Goal: Information Seeking & Learning: Learn about a topic

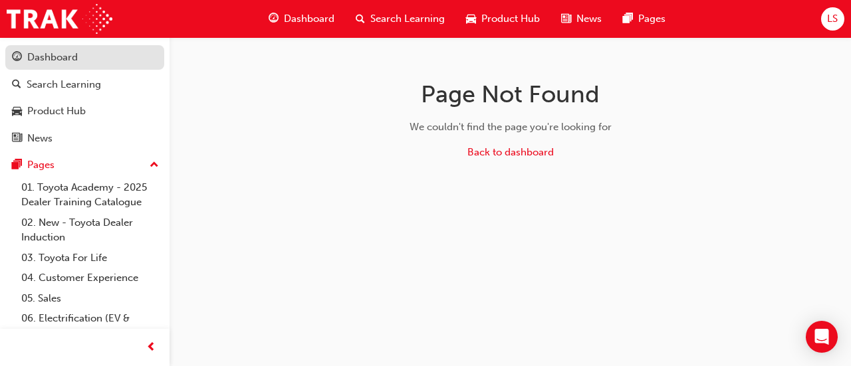
click at [56, 54] on div "Dashboard" at bounding box center [52, 57] width 51 height 15
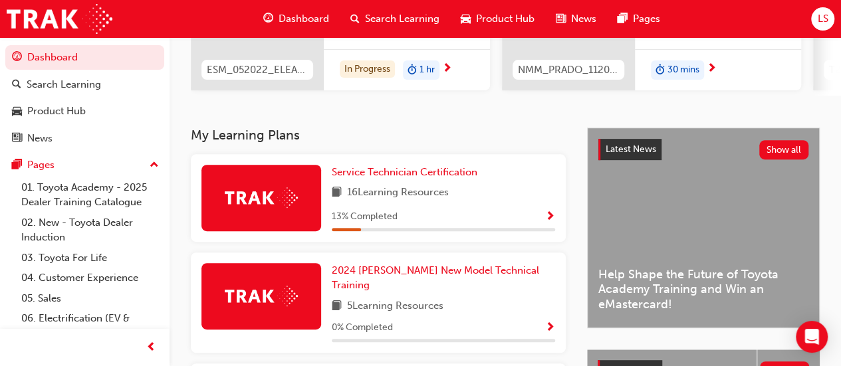
scroll to position [211, 0]
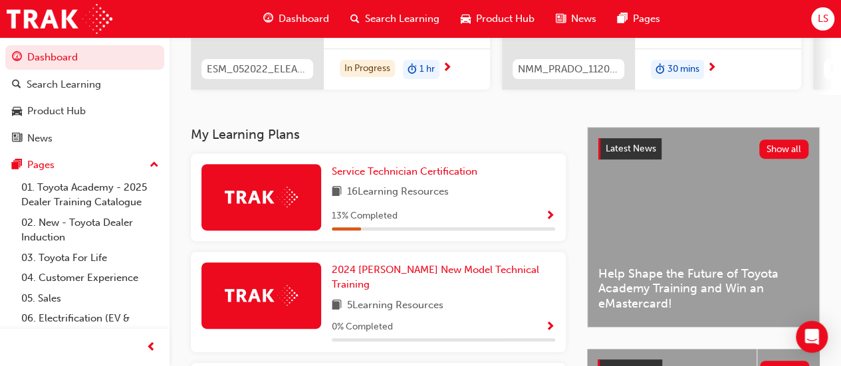
click at [551, 220] on span "Show Progress" at bounding box center [550, 217] width 10 height 12
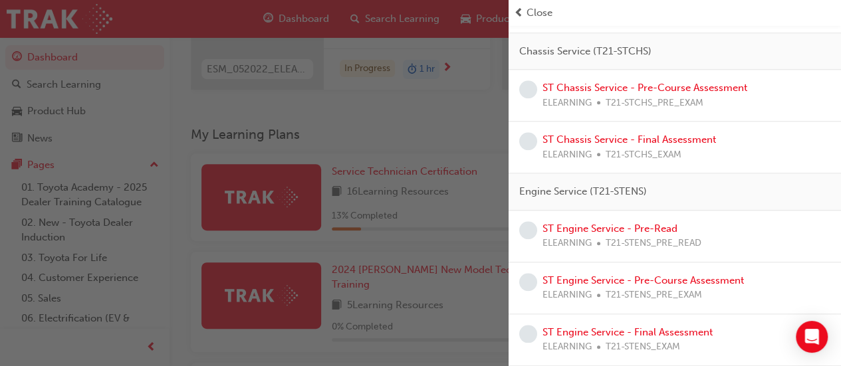
scroll to position [531, 0]
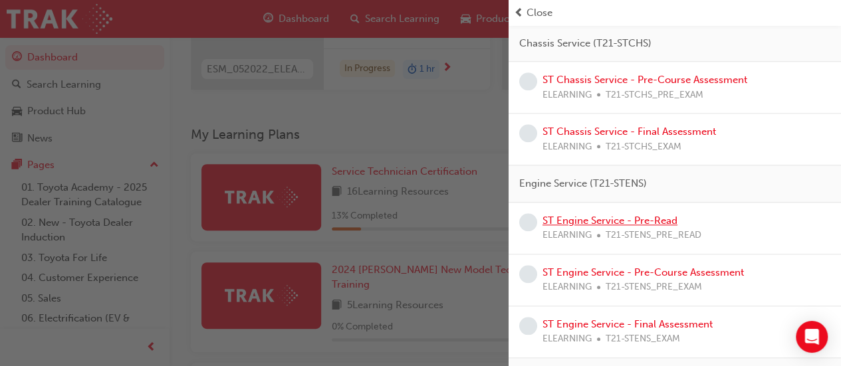
click at [618, 216] on link "ST Engine Service - Pre-Read" at bounding box center [610, 221] width 135 height 12
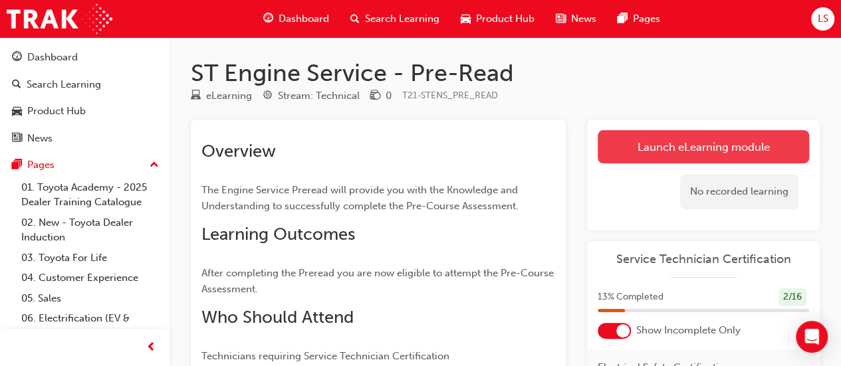
click at [646, 143] on link "Launch eLearning module" at bounding box center [703, 146] width 211 height 33
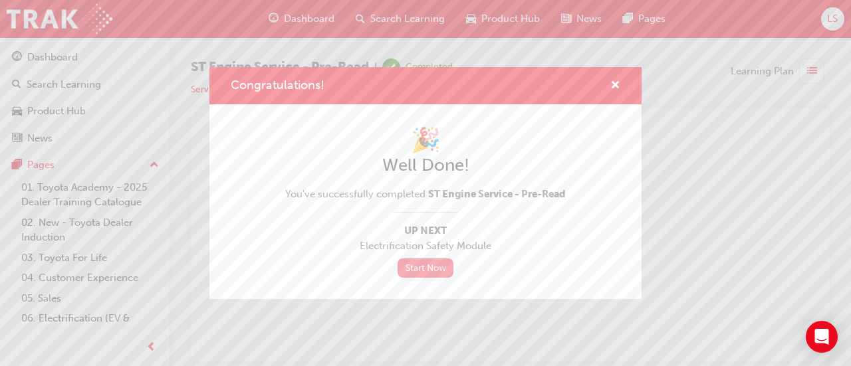
click at [432, 271] on link "Start Now" at bounding box center [426, 268] width 56 height 19
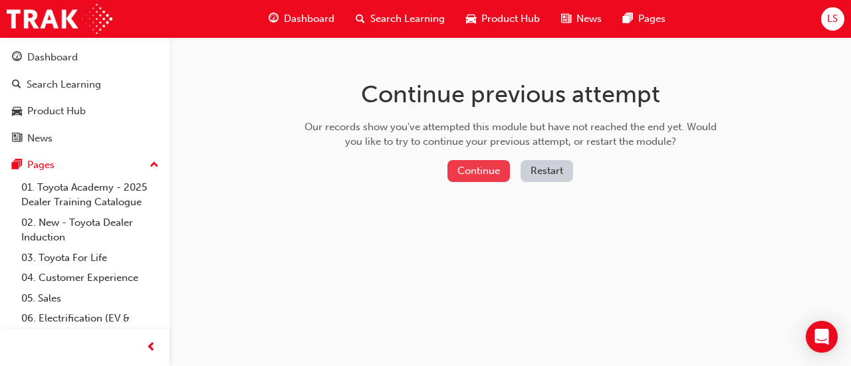
click at [488, 172] on button "Continue" at bounding box center [479, 171] width 63 height 22
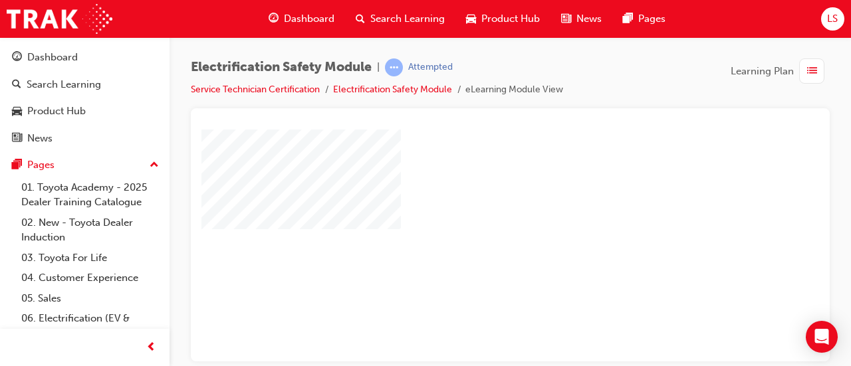
click at [472, 207] on div "play" at bounding box center [472, 207] width 0 height 0
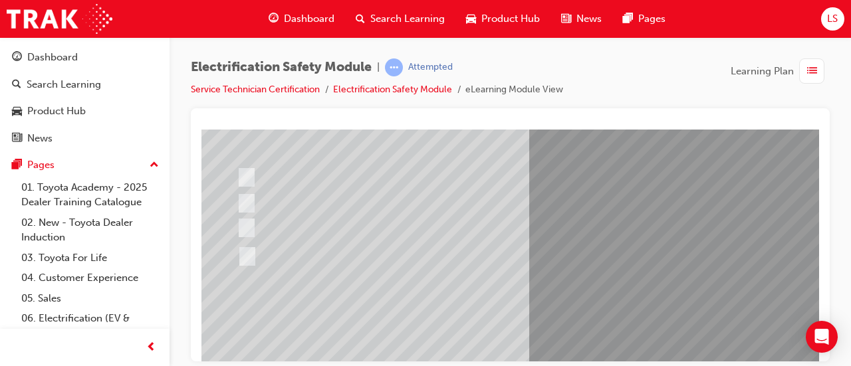
scroll to position [156, 14]
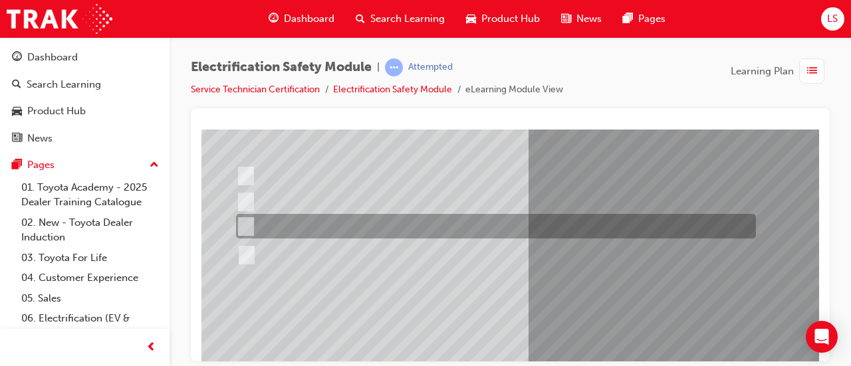
click at [493, 233] on div at bounding box center [493, 226] width 520 height 25
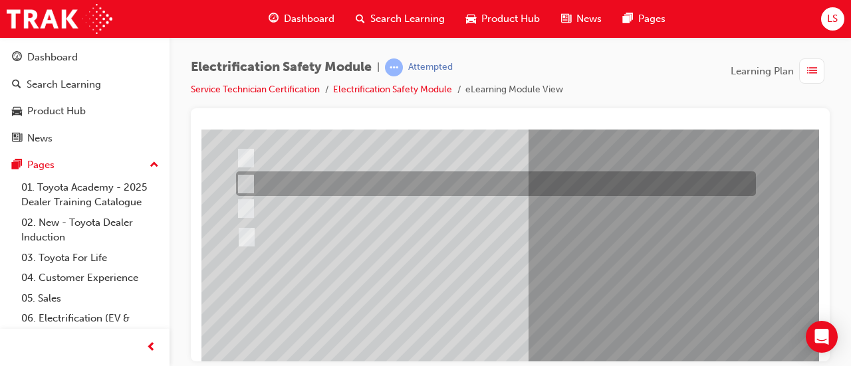
scroll to position [178, 14]
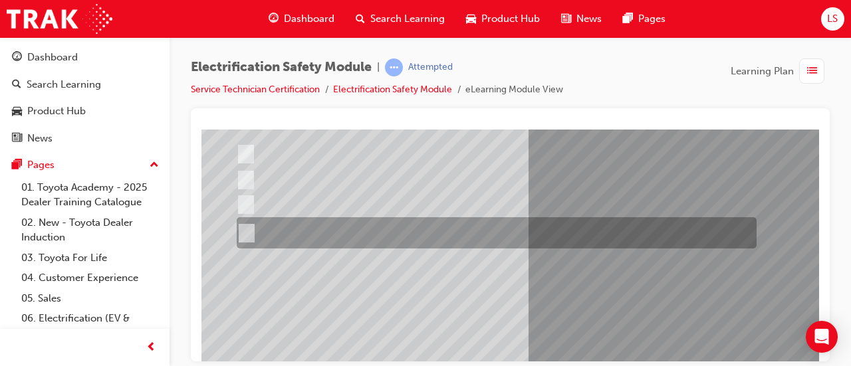
click at [515, 238] on div at bounding box center [493, 232] width 520 height 31
radio input "false"
radio input "true"
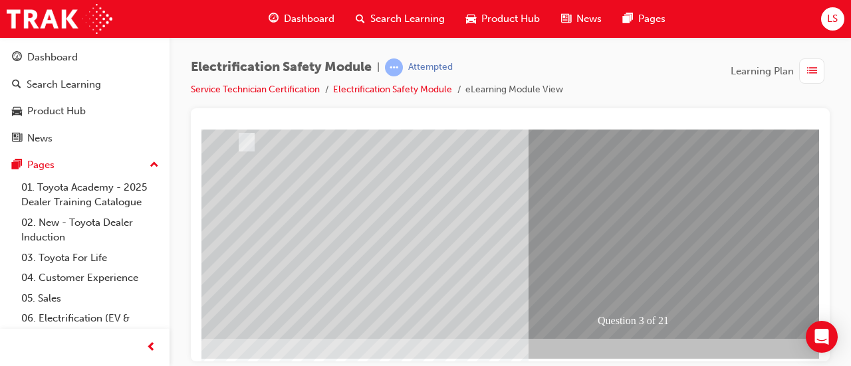
scroll to position [277, 14]
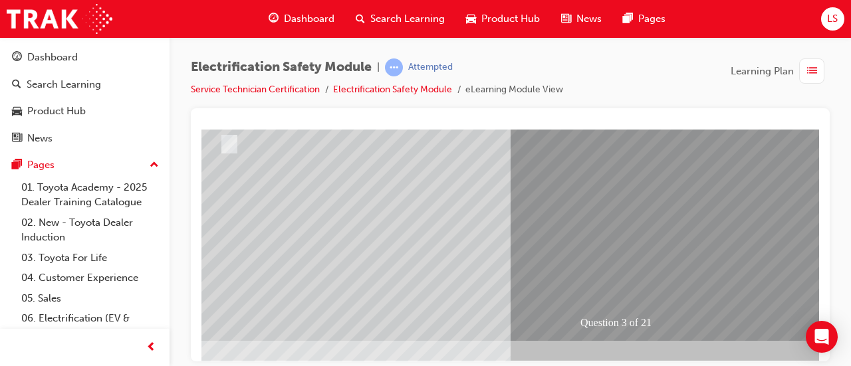
scroll to position [277, 34]
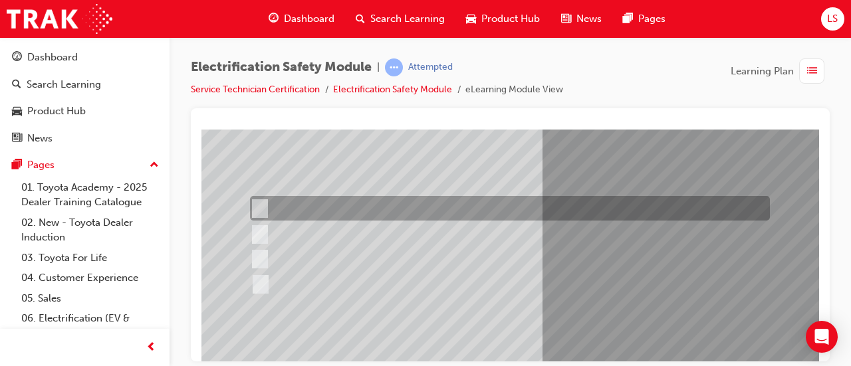
scroll to position [123, 0]
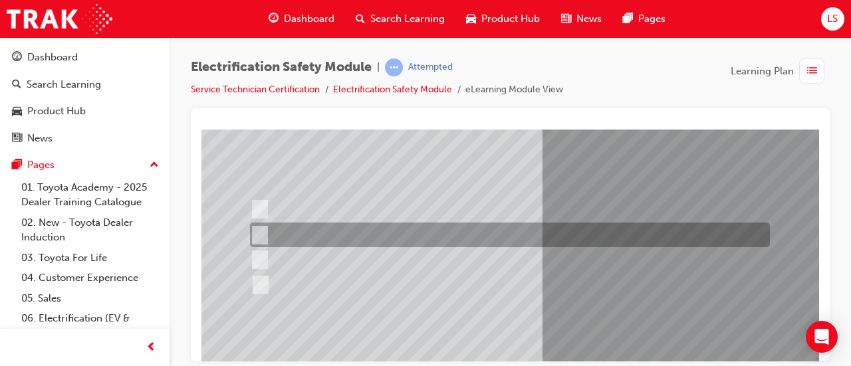
click at [262, 233] on input "EV or H2 labels on the License Plate." at bounding box center [256, 235] width 15 height 15
checkbox input "true"
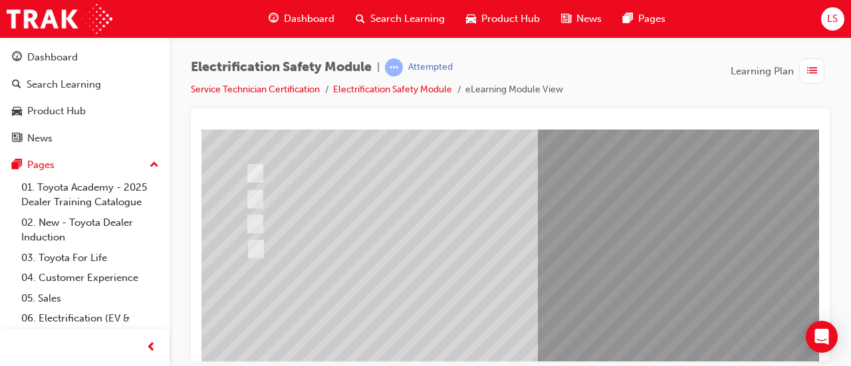
scroll to position [159, 4]
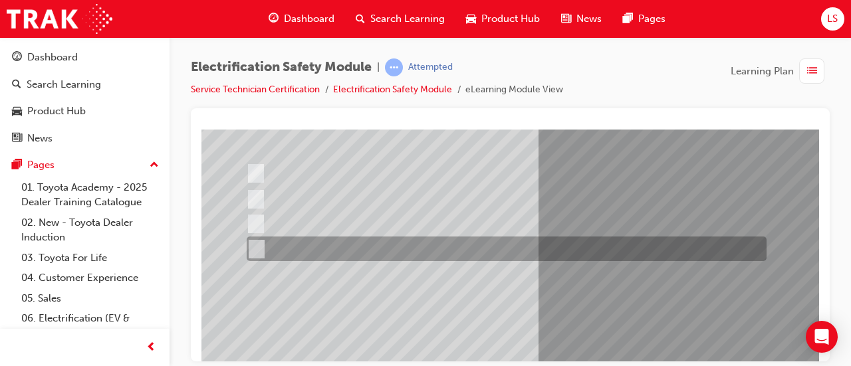
click at [257, 245] on input "Charge ports or H2 Filler Port in place of a Fuel Filler." at bounding box center [253, 249] width 15 height 15
checkbox input "true"
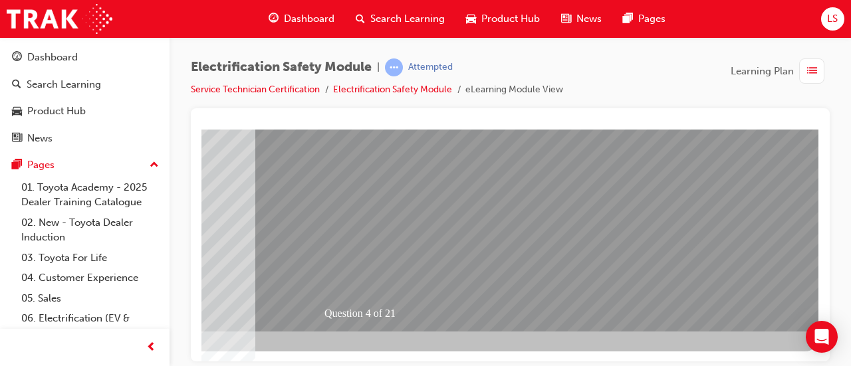
scroll to position [277, 291]
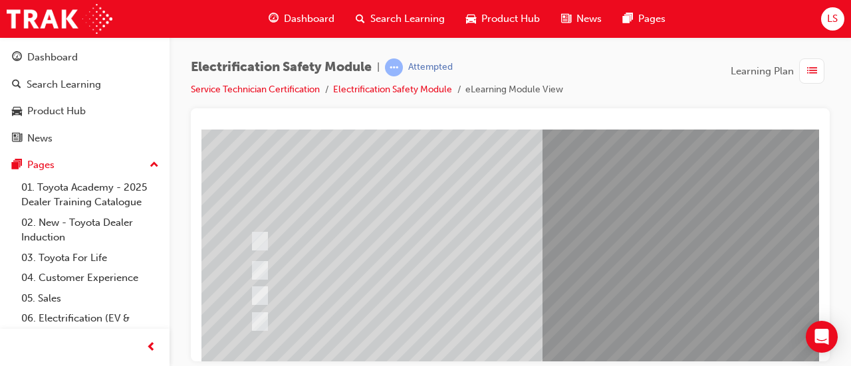
scroll to position [99, 0]
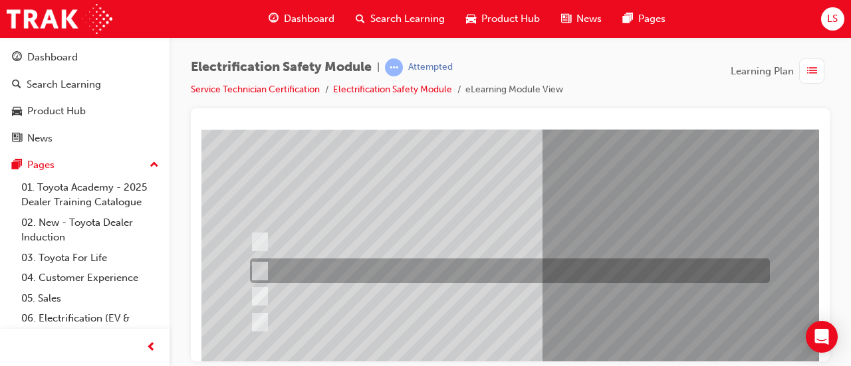
click at [254, 267] on input "The Main Display will show the power flow for the driveline." at bounding box center [256, 271] width 15 height 15
checkbox input "true"
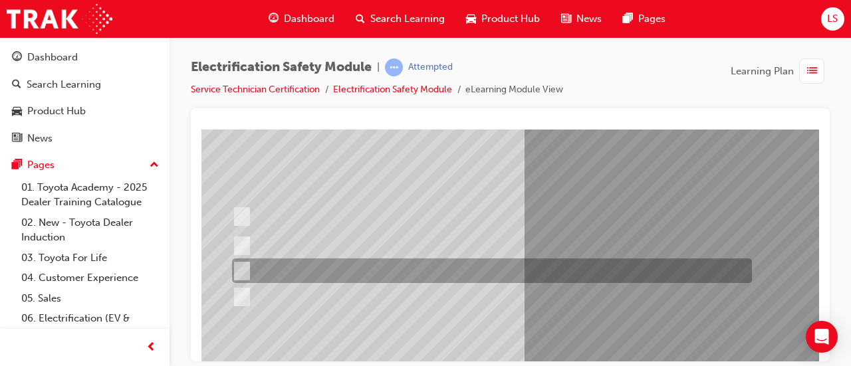
scroll to position [125, 20]
click at [652, 265] on div at bounding box center [487, 270] width 520 height 25
checkbox input "true"
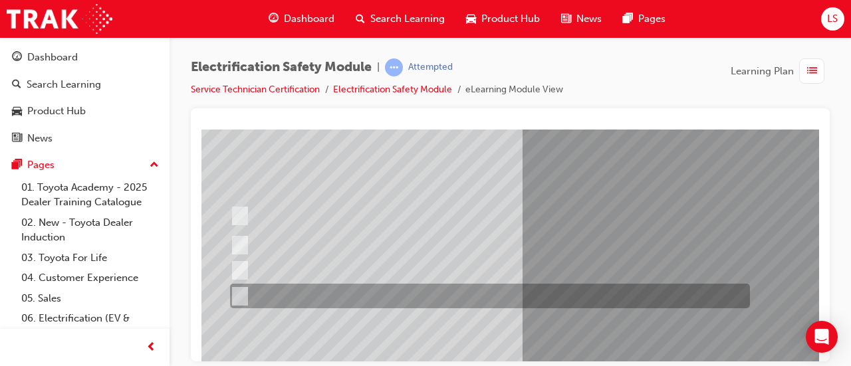
click at [484, 299] on div at bounding box center [487, 296] width 520 height 25
checkbox input "true"
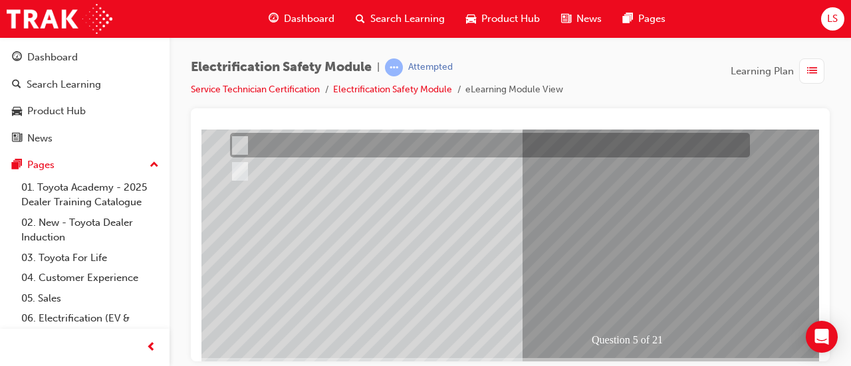
scroll to position [251, 20]
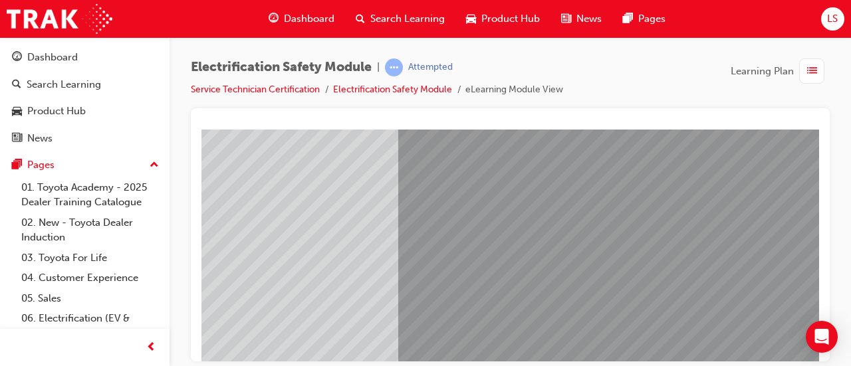
scroll to position [277, 150]
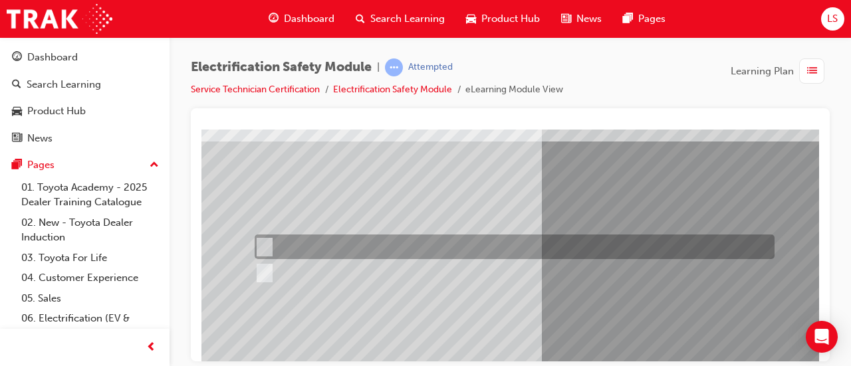
scroll to position [158, 0]
click at [262, 241] on input "True" at bounding box center [262, 247] width 15 height 15
radio input "true"
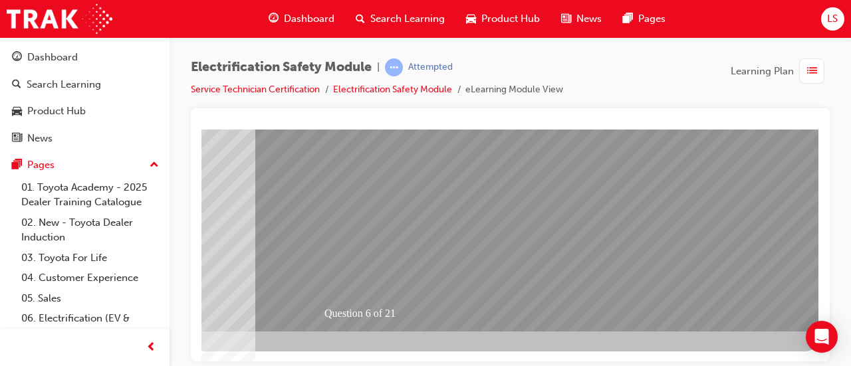
scroll to position [277, 289]
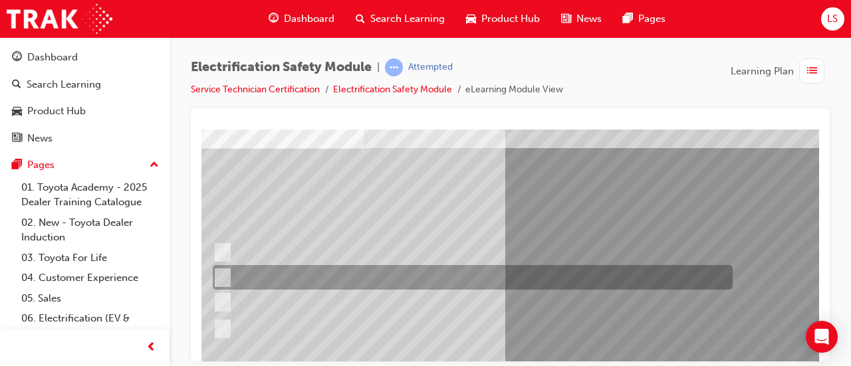
scroll to position [80, 0]
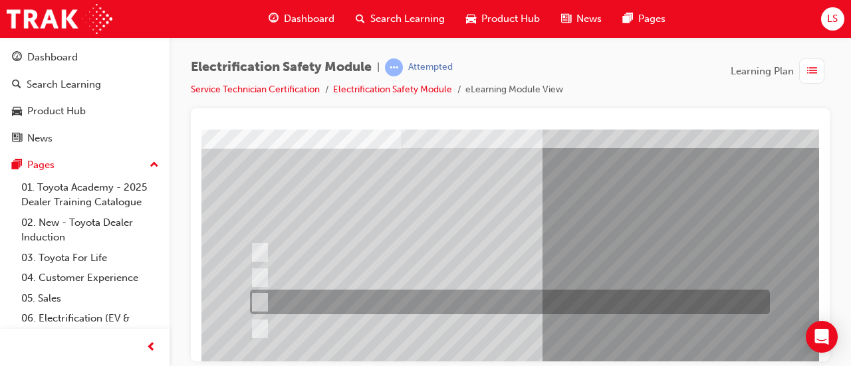
click at [511, 303] on div at bounding box center [507, 302] width 520 height 25
radio input "true"
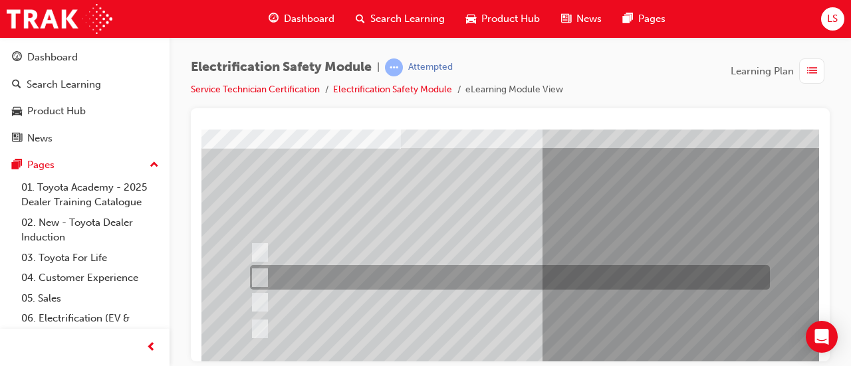
click at [481, 281] on div at bounding box center [507, 277] width 520 height 25
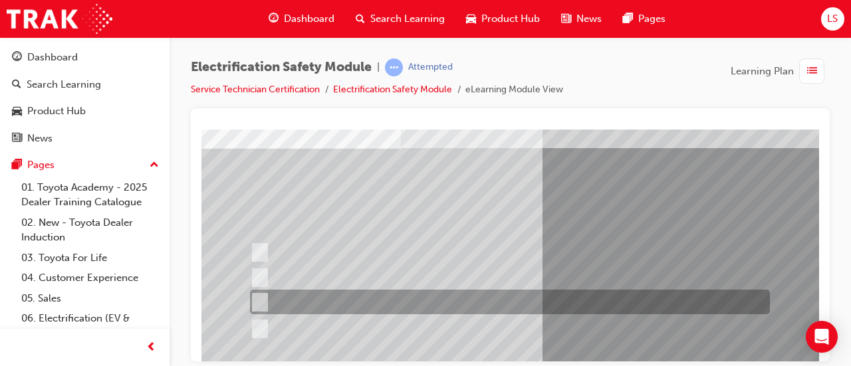
click at [452, 301] on div at bounding box center [507, 302] width 520 height 25
radio input "false"
radio input "true"
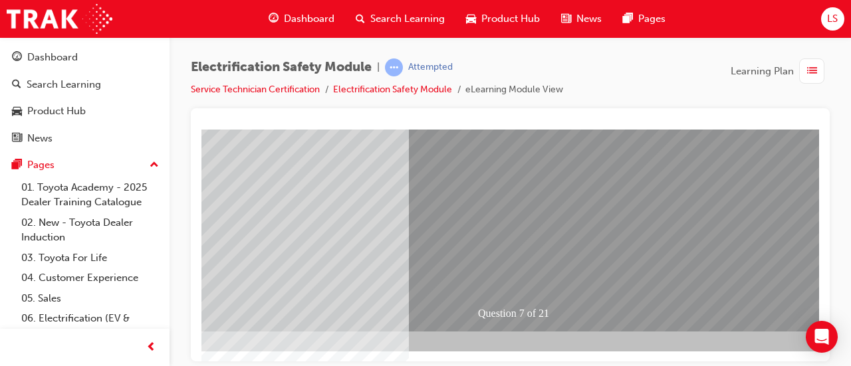
scroll to position [277, 134]
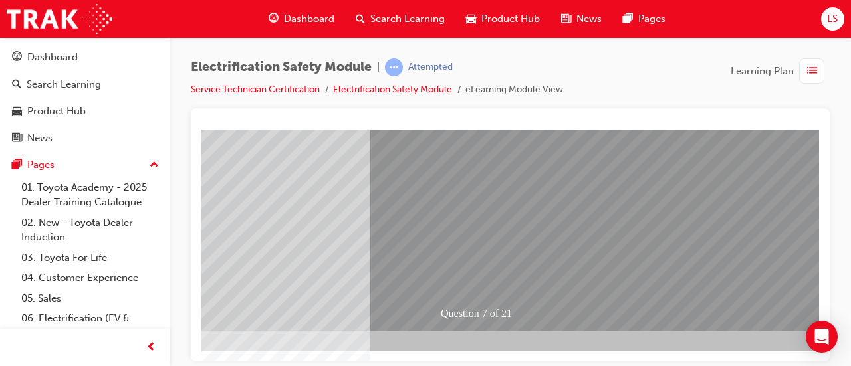
scroll to position [277, 173]
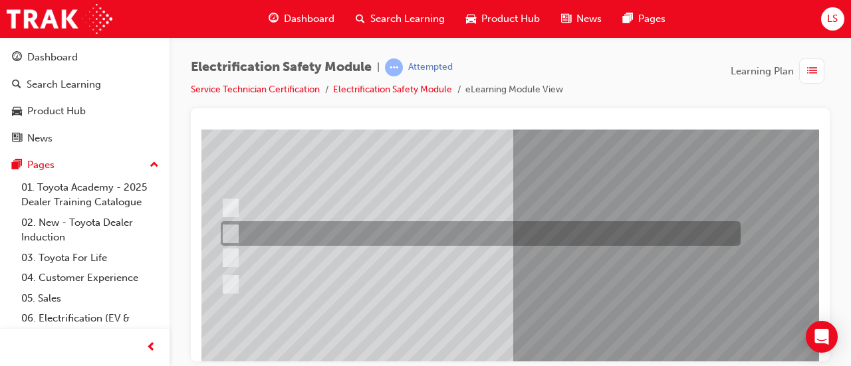
scroll to position [126, 29]
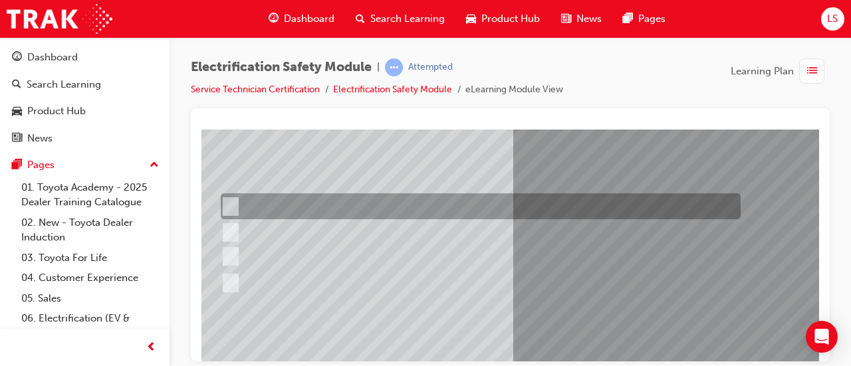
click at [458, 209] on div at bounding box center [477, 207] width 520 height 26
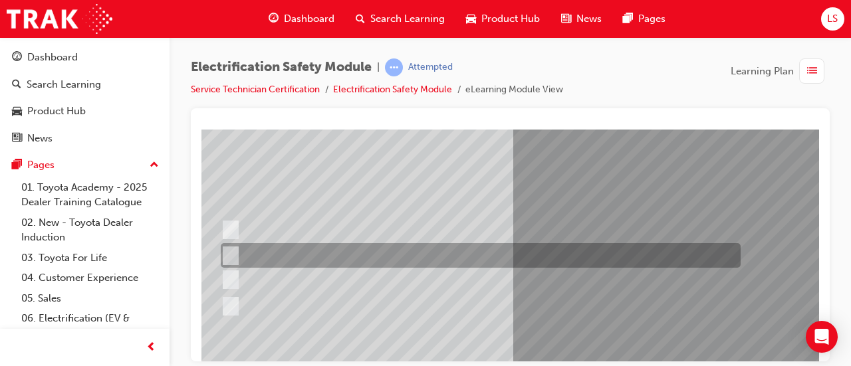
scroll to position [108, 29]
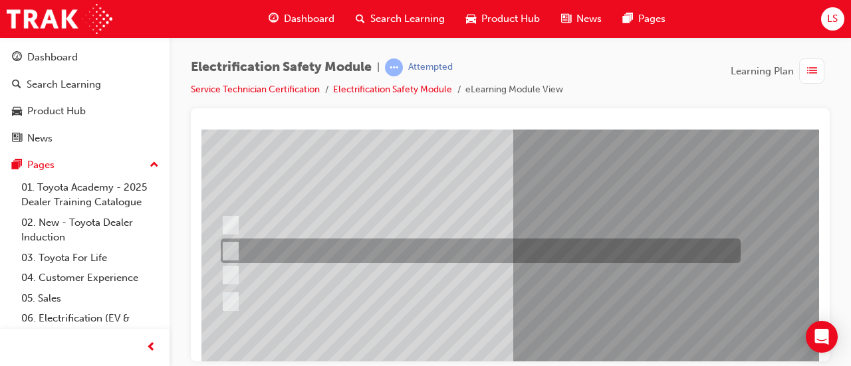
click at [288, 241] on div at bounding box center [477, 251] width 520 height 25
radio input "false"
radio input "true"
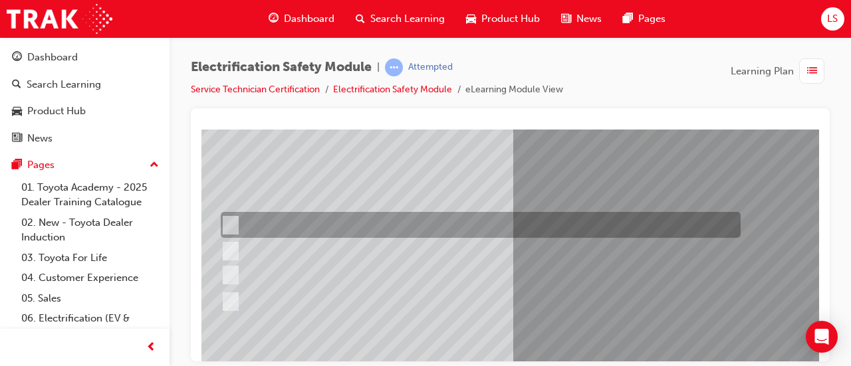
click at [293, 230] on div at bounding box center [477, 225] width 520 height 26
radio input "true"
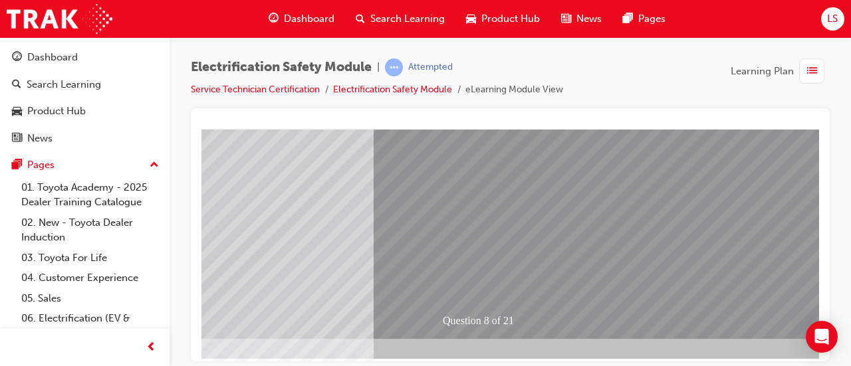
scroll to position [270, 169]
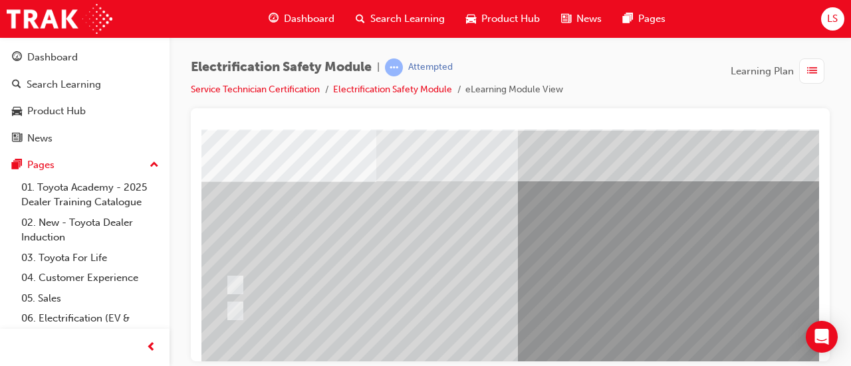
scroll to position [47, 0]
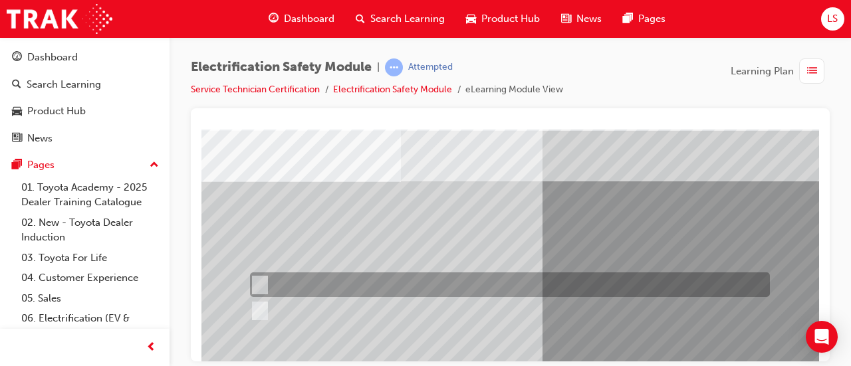
click at [310, 279] on div at bounding box center [507, 285] width 520 height 25
radio input "true"
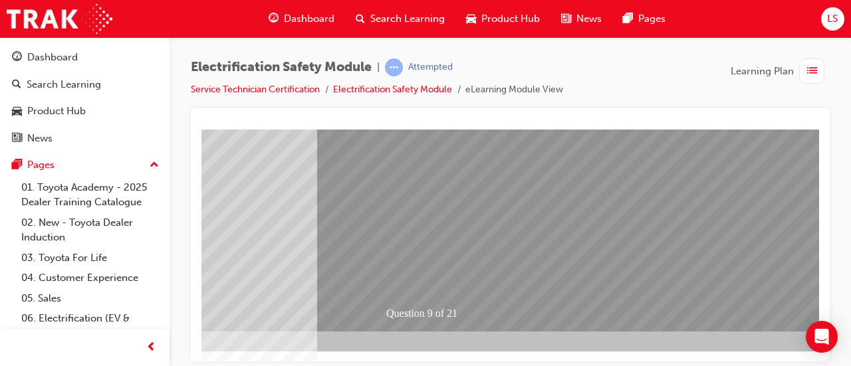
scroll to position [277, 226]
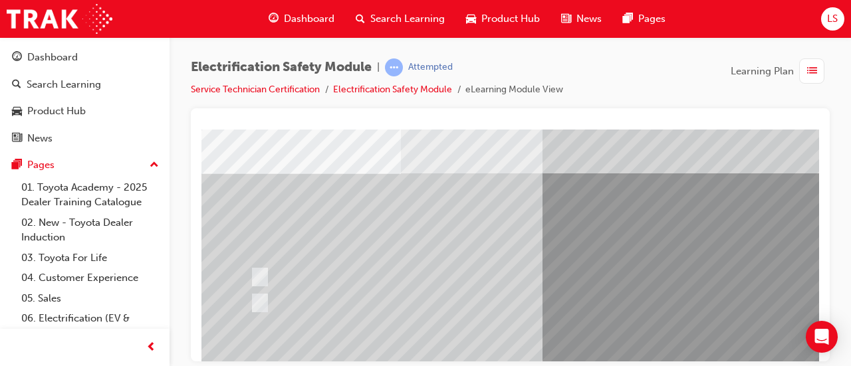
scroll to position [55, 0]
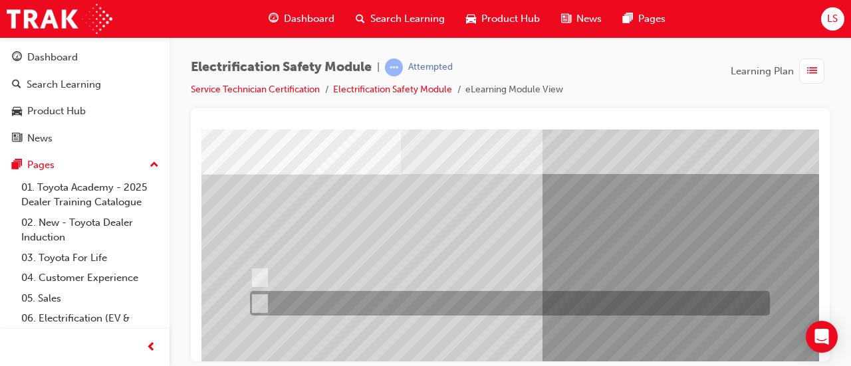
click at [346, 307] on div at bounding box center [507, 303] width 520 height 25
radio input "true"
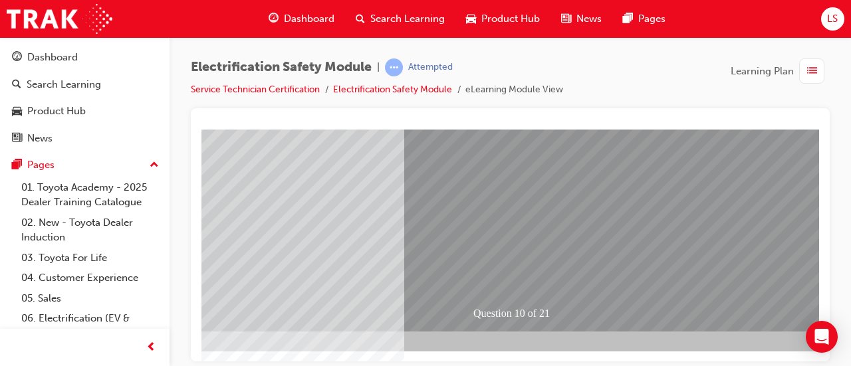
scroll to position [277, 168]
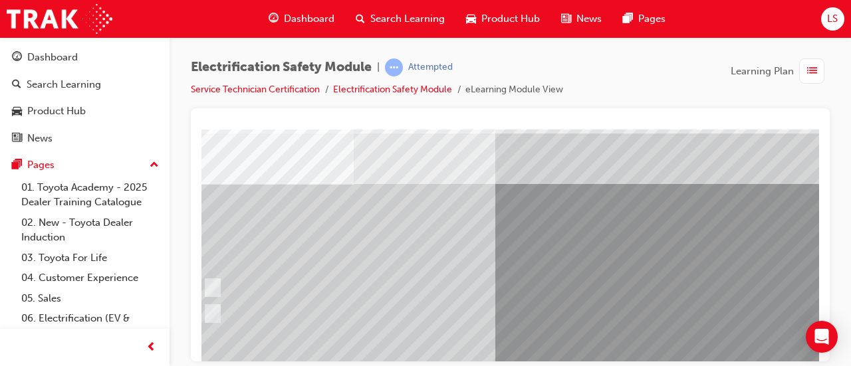
scroll to position [45, 0]
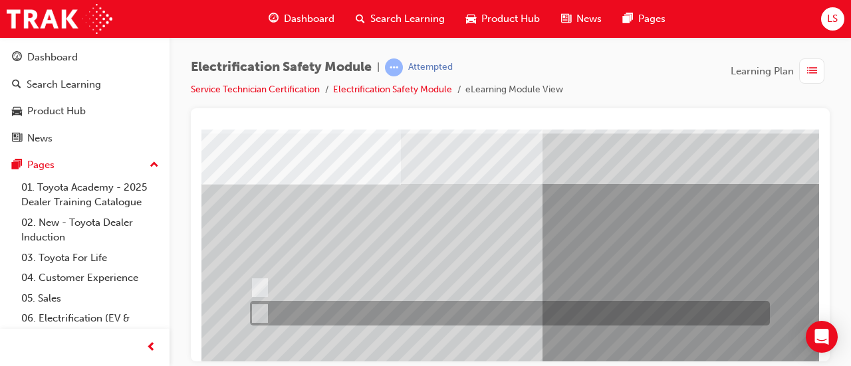
click at [319, 308] on div at bounding box center [507, 313] width 520 height 25
radio input "true"
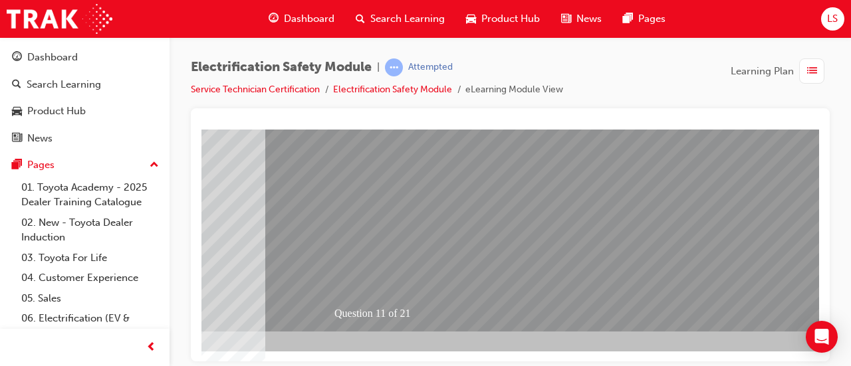
scroll to position [277, 278]
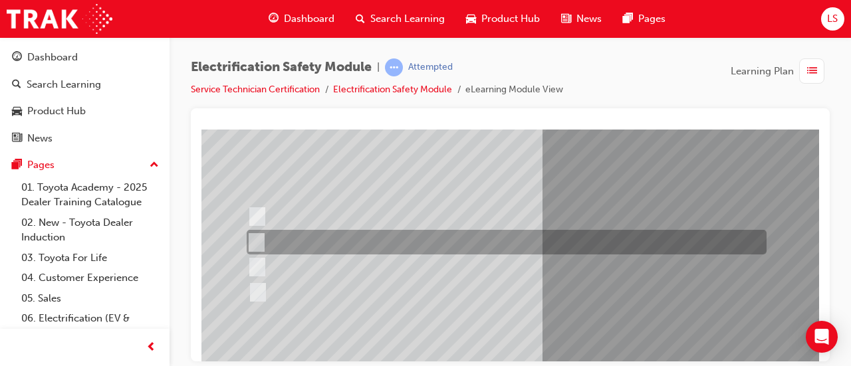
scroll to position [116, 0]
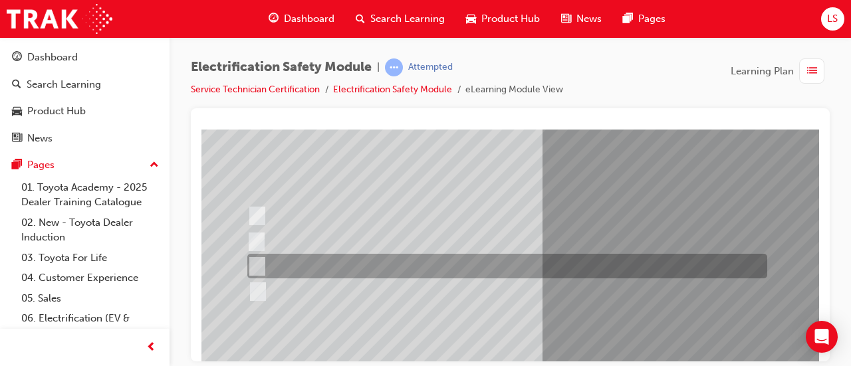
click at [515, 270] on div at bounding box center [504, 266] width 520 height 25
radio input "true"
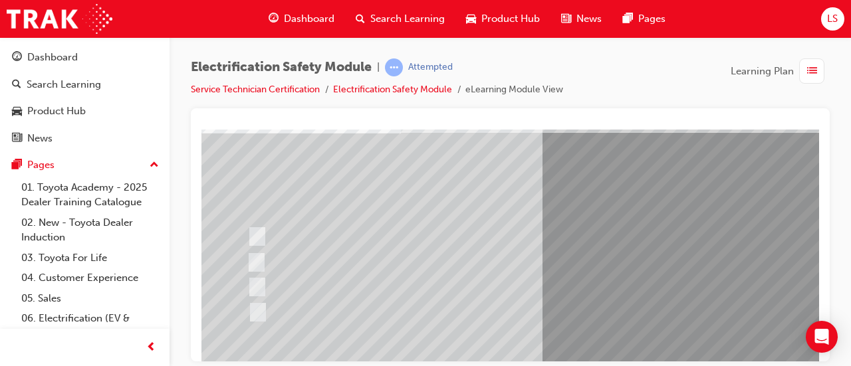
scroll to position [96, 0]
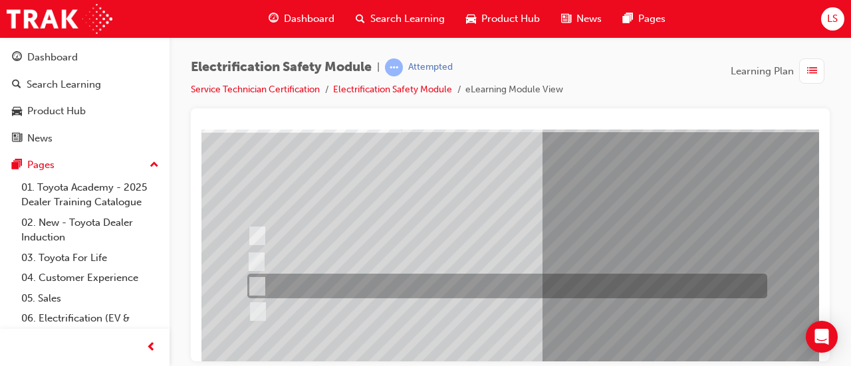
click at [664, 284] on div at bounding box center [504, 286] width 520 height 25
radio input "true"
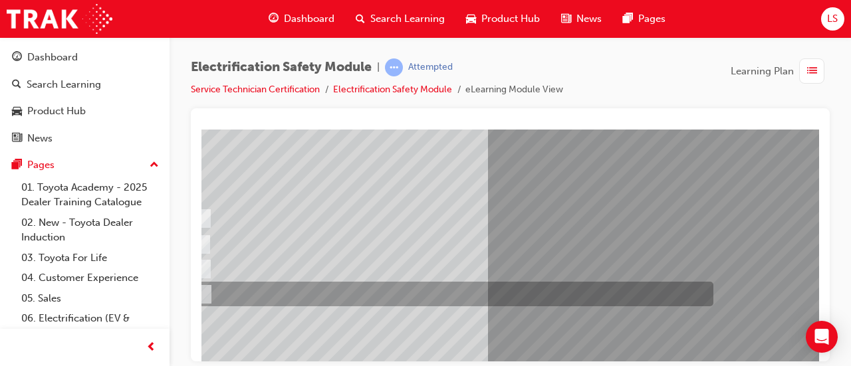
scroll to position [114, 0]
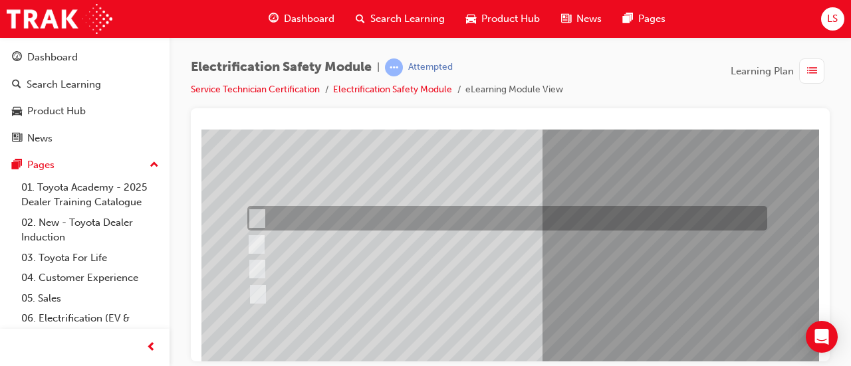
click at [259, 221] on input "Remove the Service Plug Grip" at bounding box center [254, 218] width 15 height 15
radio input "true"
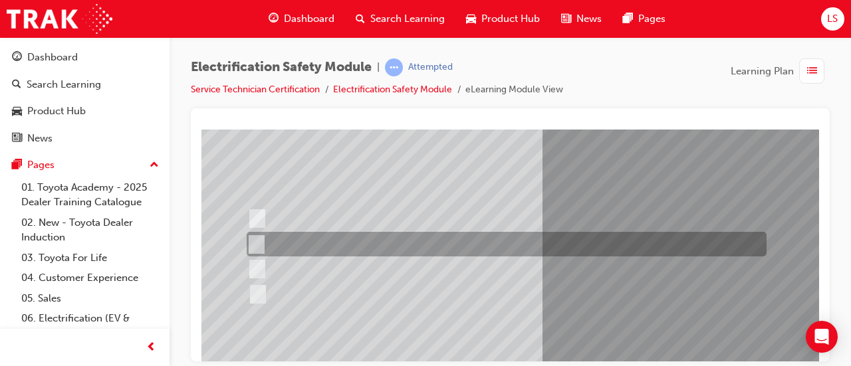
click at [258, 245] on input "Inspect the Insulated Gloves for damage." at bounding box center [254, 244] width 15 height 15
radio input "true"
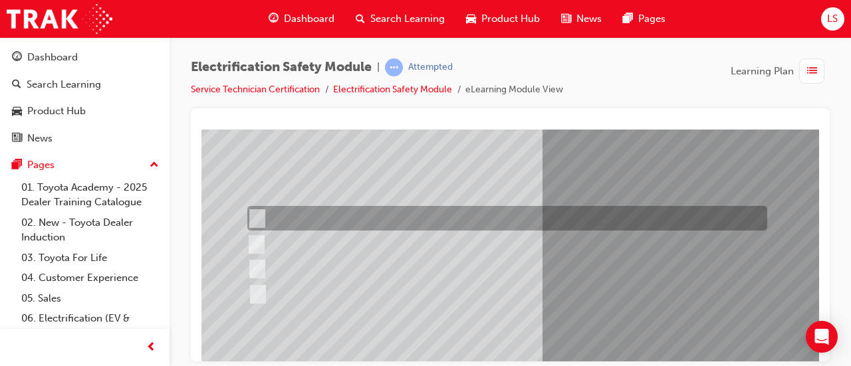
click at [255, 215] on input "Remove the Service Plug Grip" at bounding box center [254, 218] width 15 height 15
radio input "true"
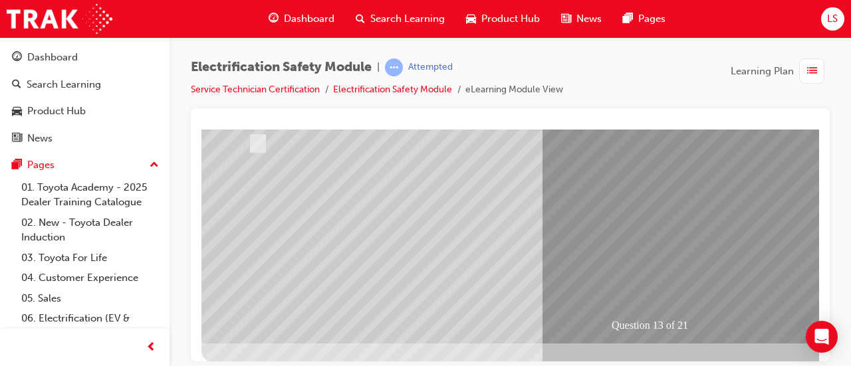
scroll to position [265, 0]
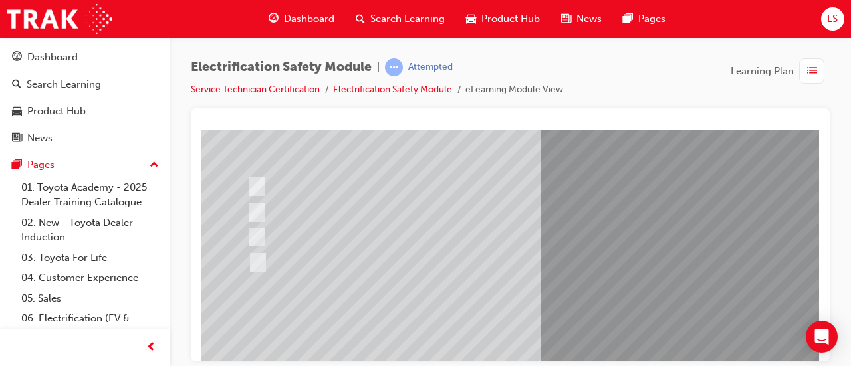
scroll to position [277, 0]
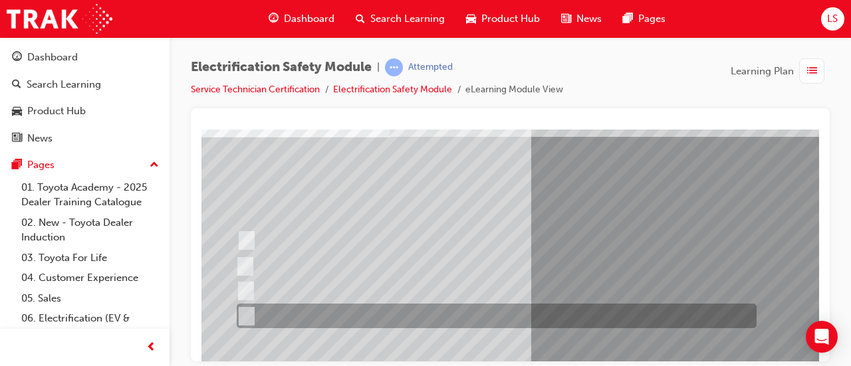
scroll to position [92, 11]
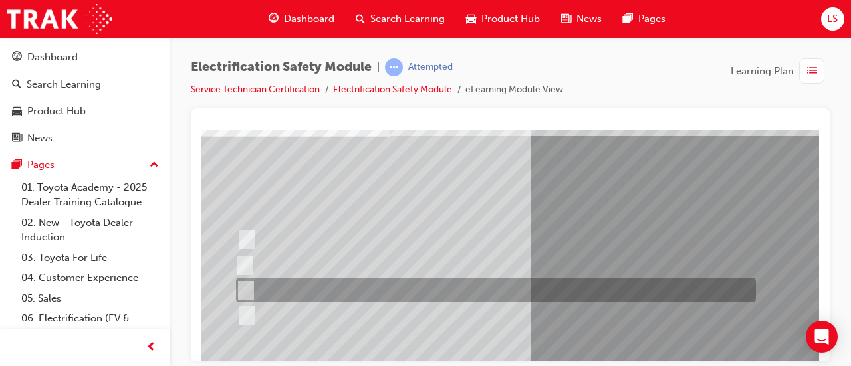
click at [271, 290] on div at bounding box center [493, 290] width 520 height 25
radio input "true"
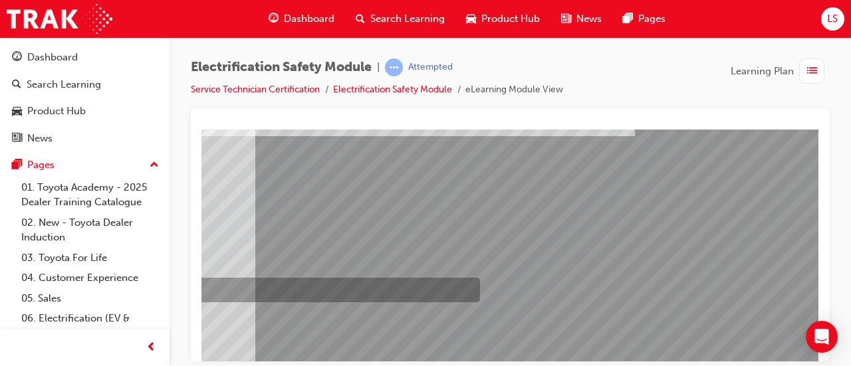
scroll to position [277, 297]
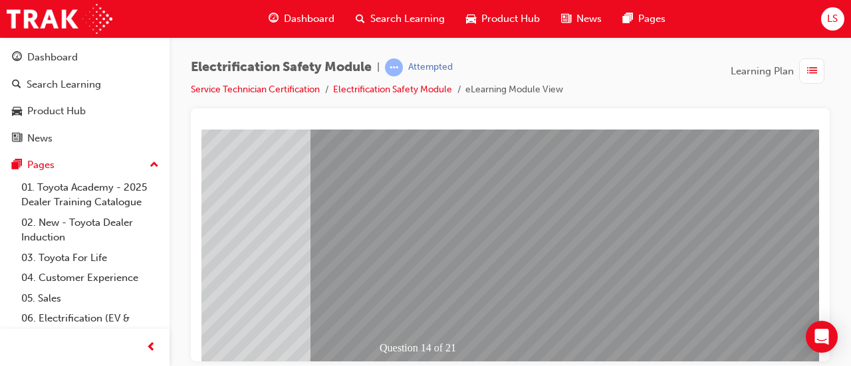
scroll to position [242, 231]
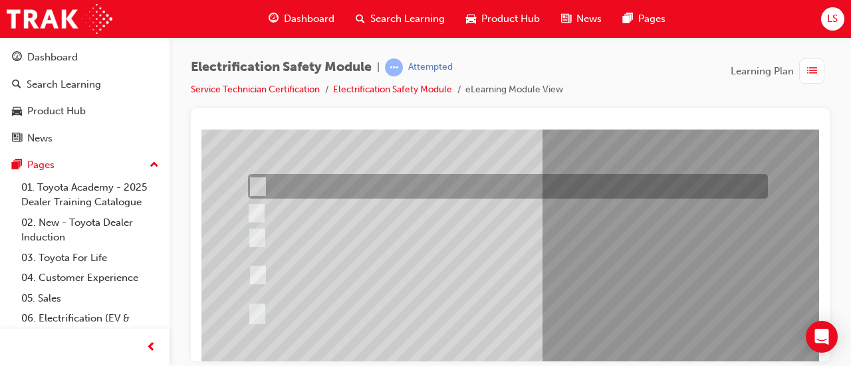
scroll to position [148, 0]
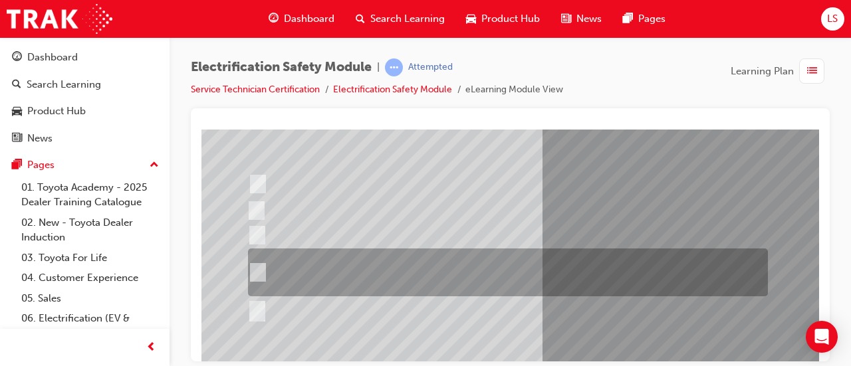
click at [446, 269] on div at bounding box center [505, 273] width 520 height 48
radio input "true"
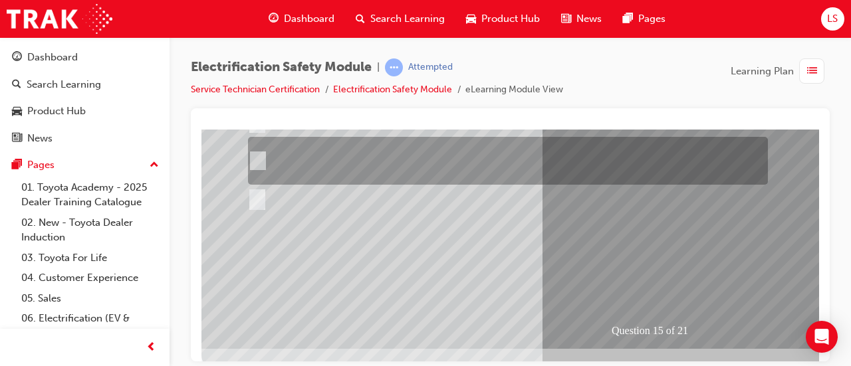
scroll to position [266, 0]
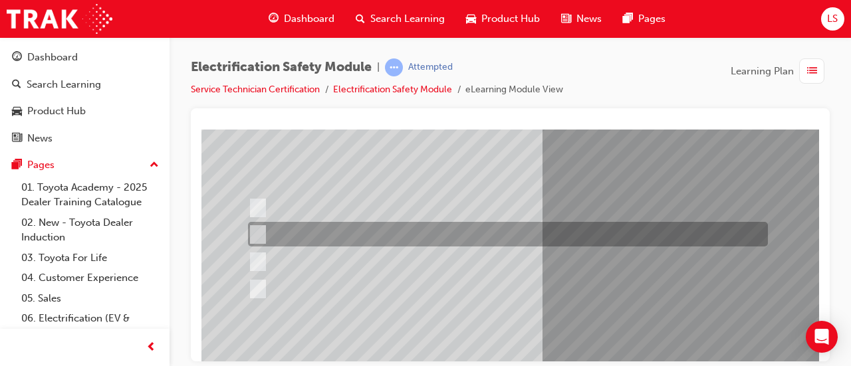
scroll to position [132, 0]
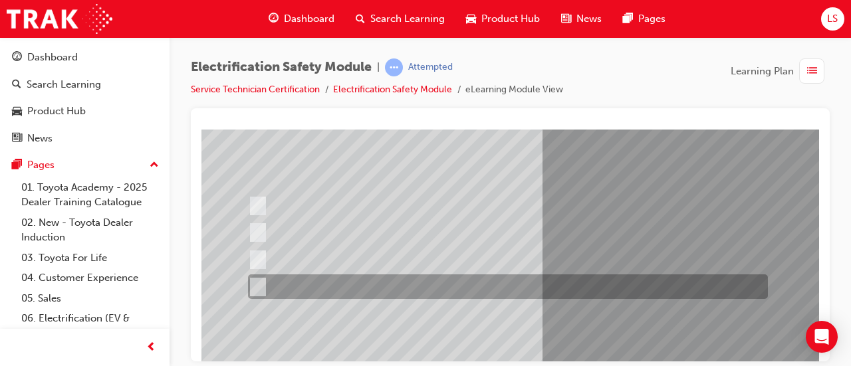
click at [533, 289] on div at bounding box center [505, 287] width 520 height 25
radio input "true"
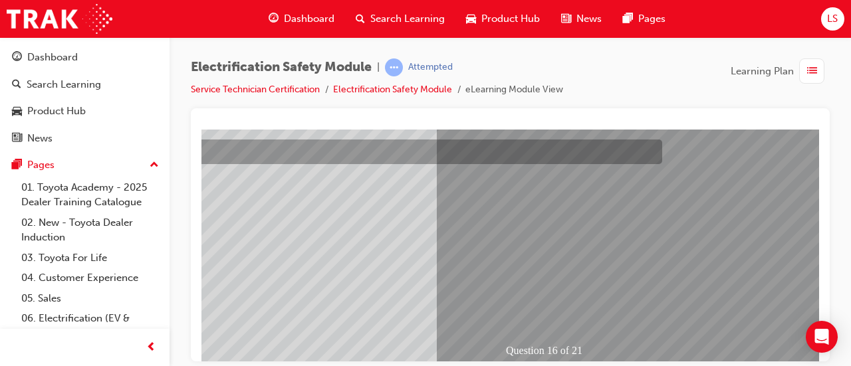
scroll to position [241, 108]
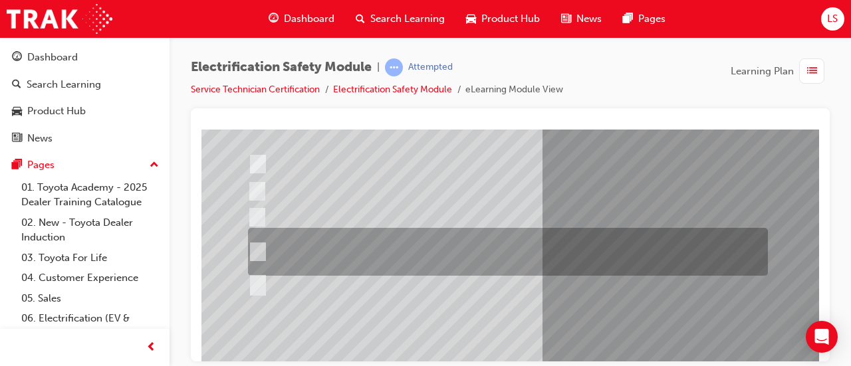
scroll to position [166, 0]
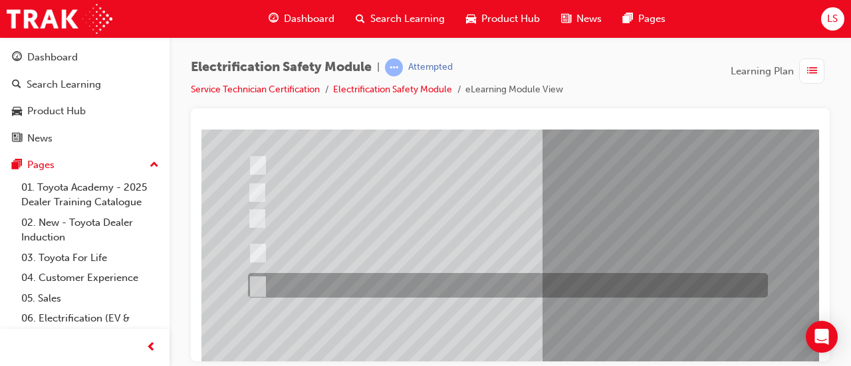
click at [291, 281] on div at bounding box center [505, 285] width 520 height 25
radio input "true"
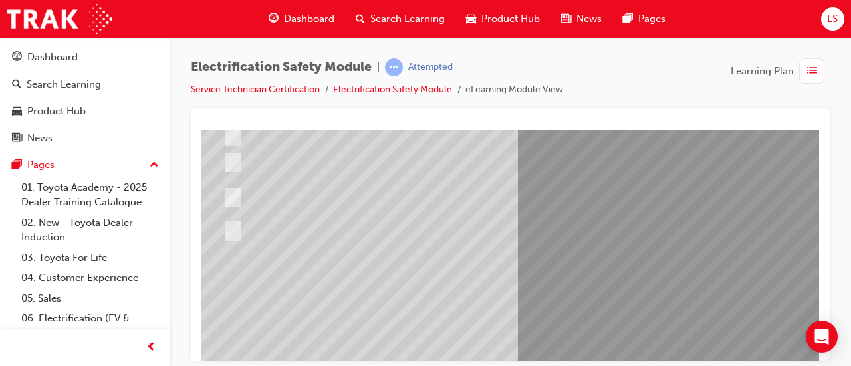
scroll to position [222, 25]
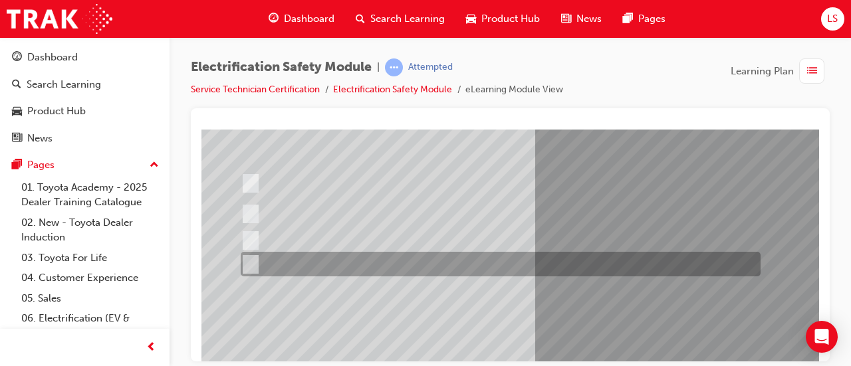
scroll to position [148, 8]
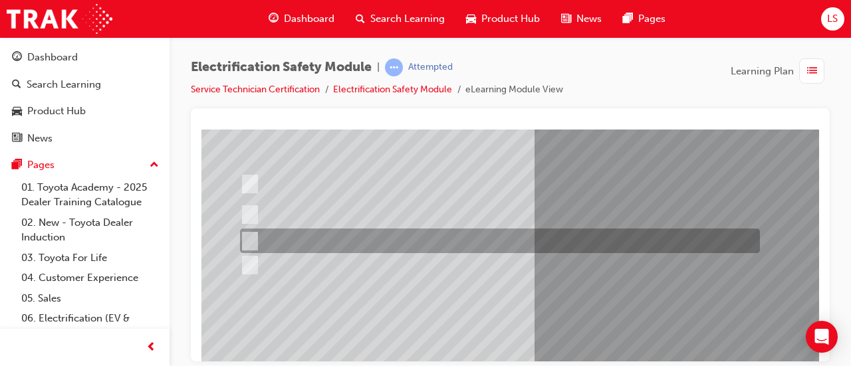
click at [434, 246] on div at bounding box center [497, 241] width 520 height 25
radio input "true"
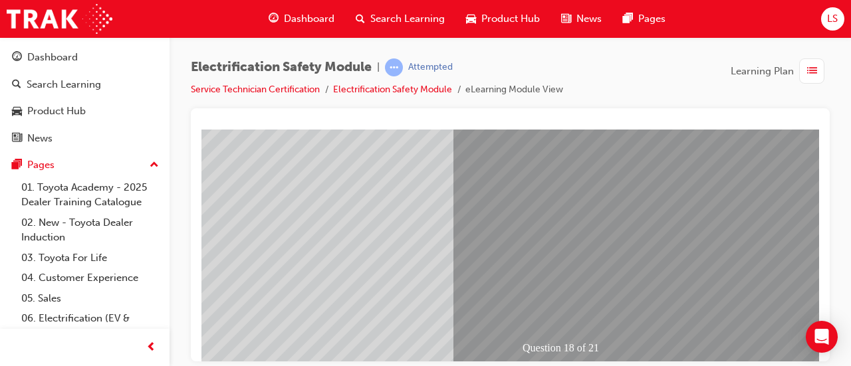
scroll to position [243, 89]
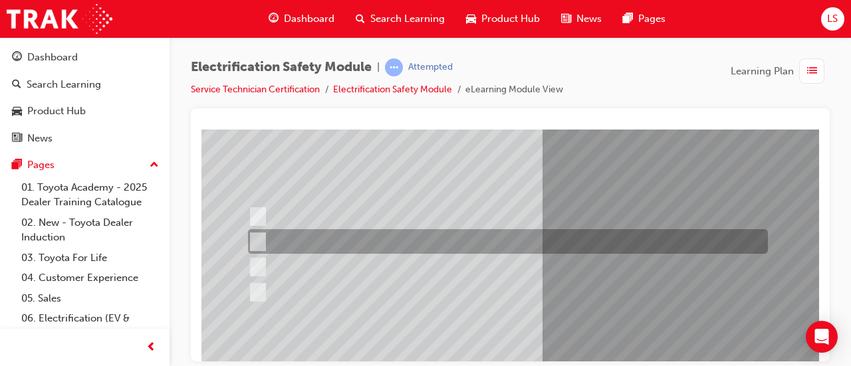
scroll to position [114, 0]
click at [489, 244] on div at bounding box center [505, 243] width 520 height 25
radio input "true"
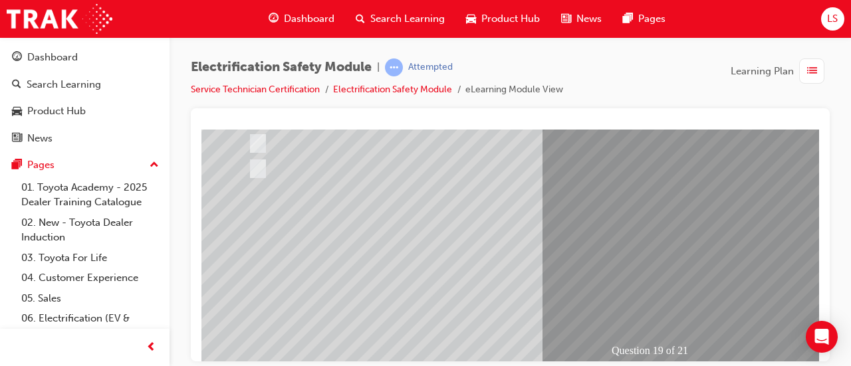
scroll to position [246, 0]
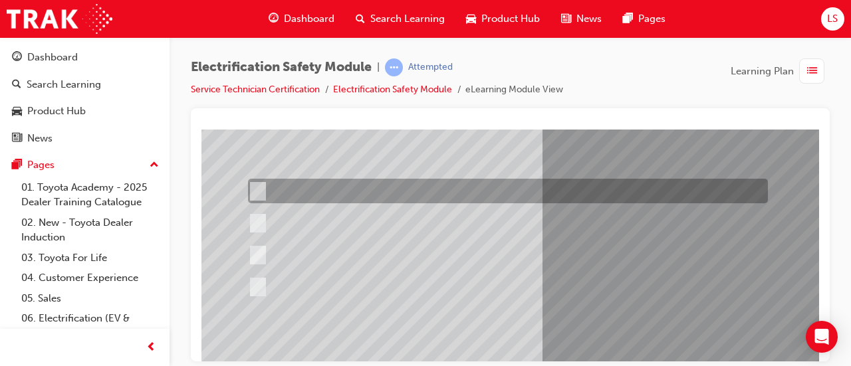
scroll to position [142, 0]
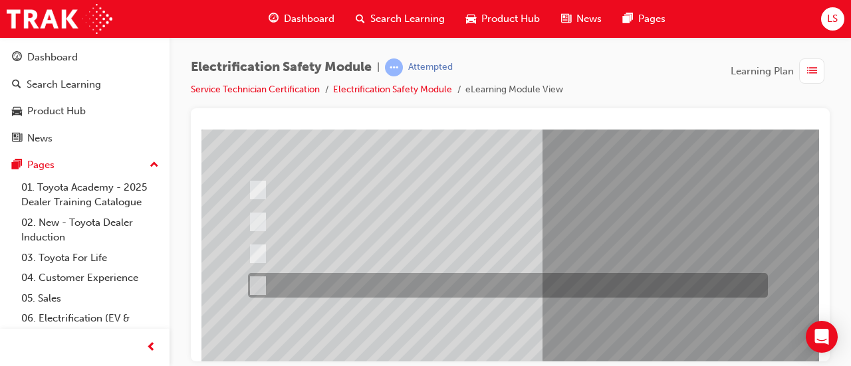
click at [254, 281] on input "All these statements are correct." at bounding box center [255, 286] width 15 height 15
radio input "true"
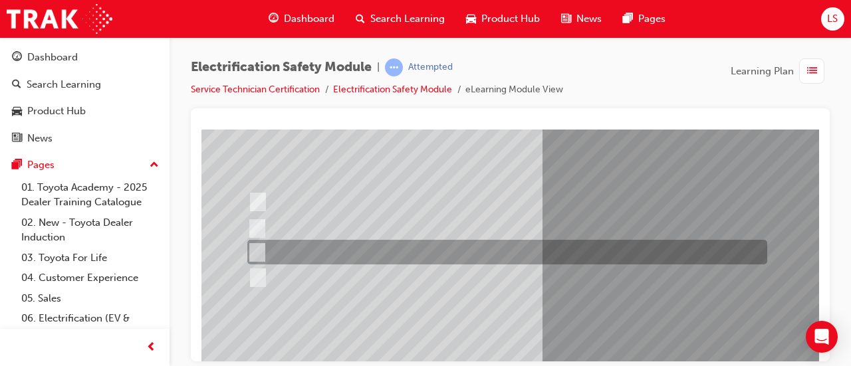
scroll to position [131, 0]
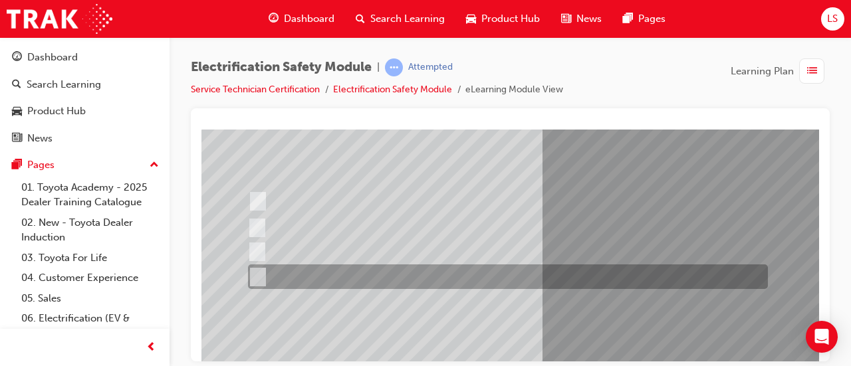
click at [268, 273] on div at bounding box center [505, 277] width 520 height 25
radio input "true"
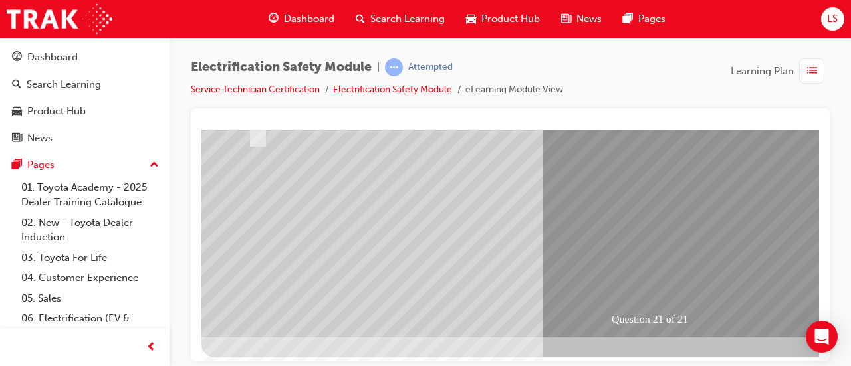
scroll to position [271, 0]
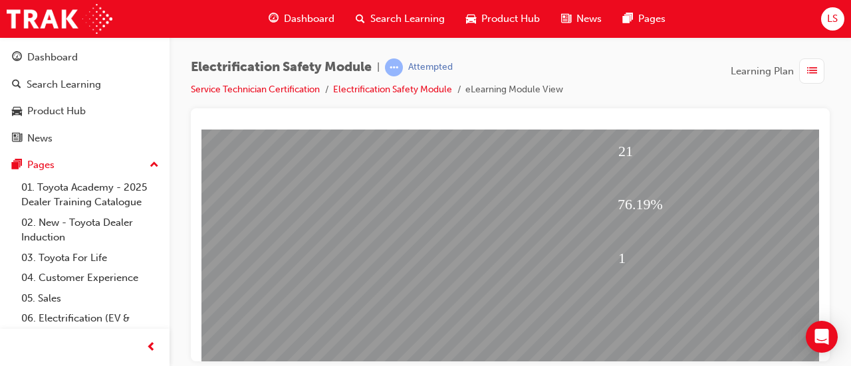
scroll to position [277, 79]
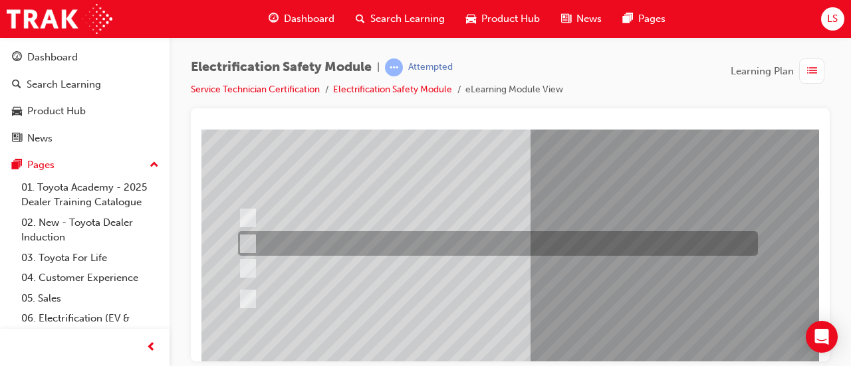
scroll to position [86, 12]
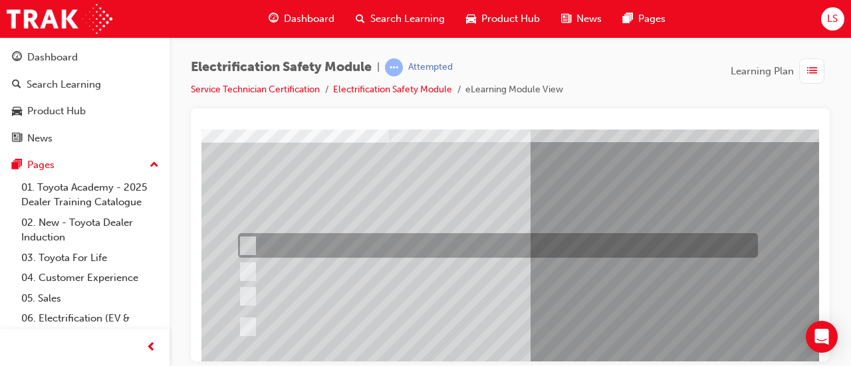
click at [348, 245] on div at bounding box center [495, 245] width 520 height 25
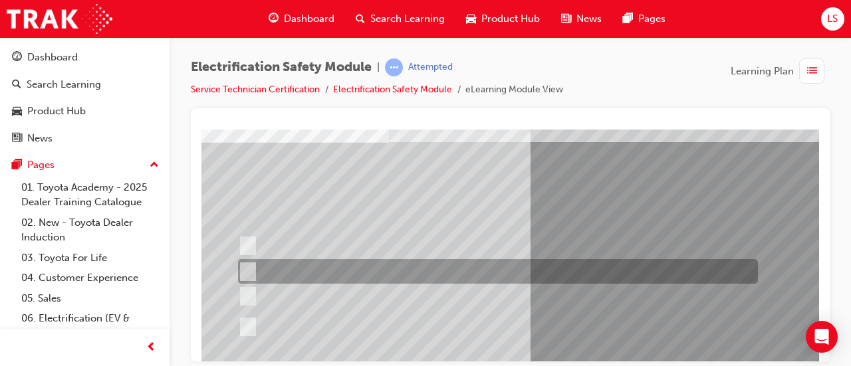
click at [348, 267] on div at bounding box center [495, 271] width 520 height 25
radio input "false"
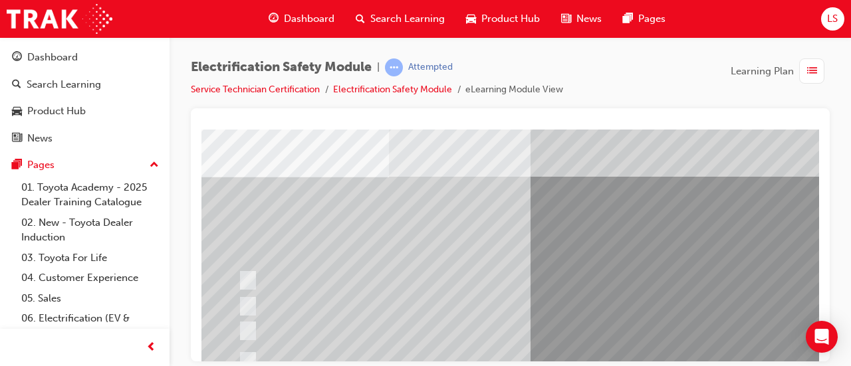
scroll to position [52, 12]
drag, startPoint x: 248, startPoint y: 192, endPoint x: 436, endPoint y: 198, distance: 187.6
drag, startPoint x: 241, startPoint y: 197, endPoint x: 287, endPoint y: 201, distance: 45.4
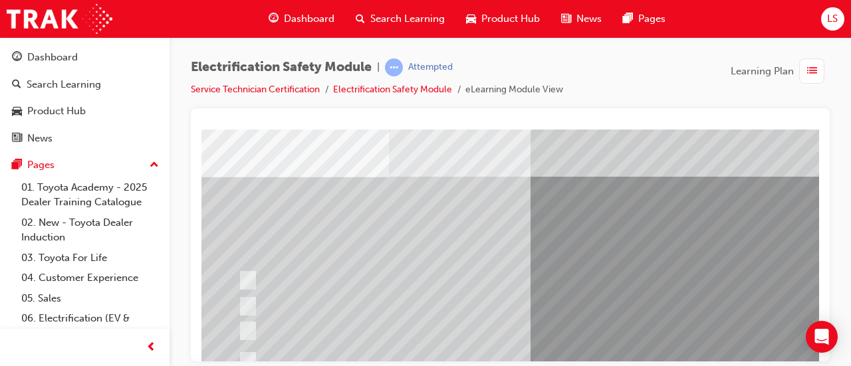
drag, startPoint x: 256, startPoint y: 193, endPoint x: 706, endPoint y: 218, distance: 450.9
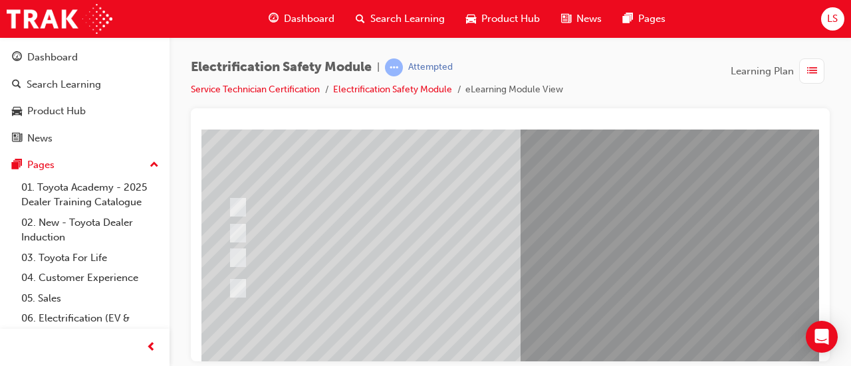
scroll to position [126, 22]
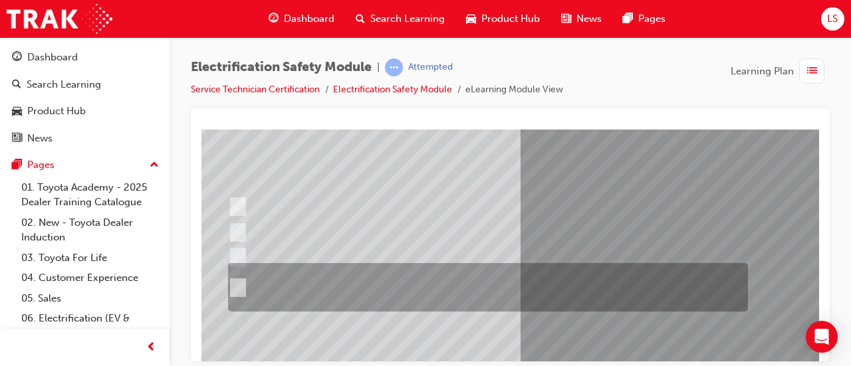
click at [378, 274] on div at bounding box center [485, 287] width 520 height 49
radio input "false"
radio input "true"
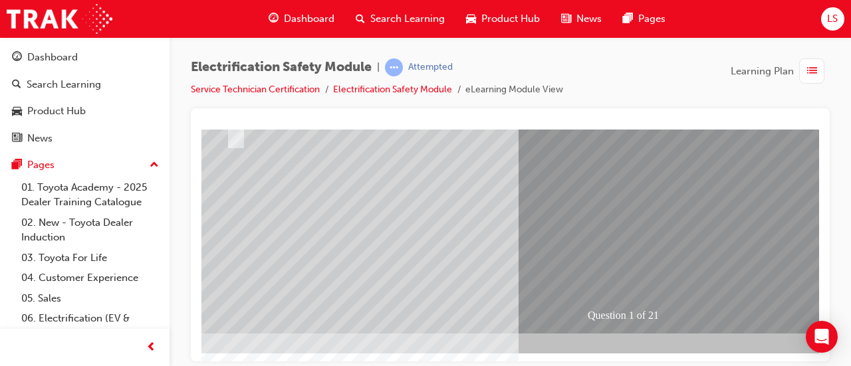
scroll to position [276, 23]
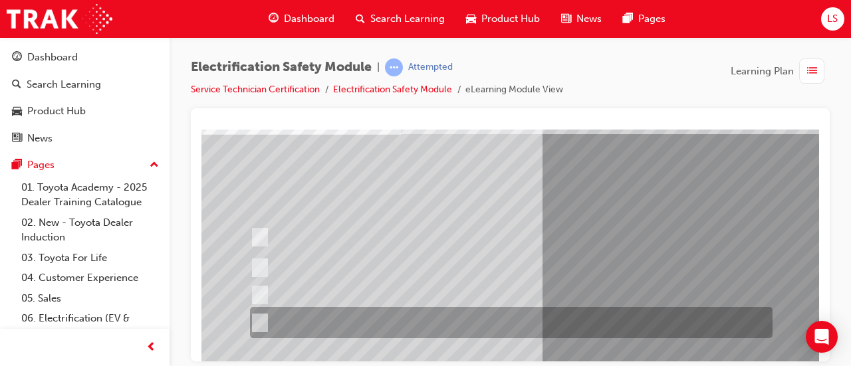
scroll to position [93, 0]
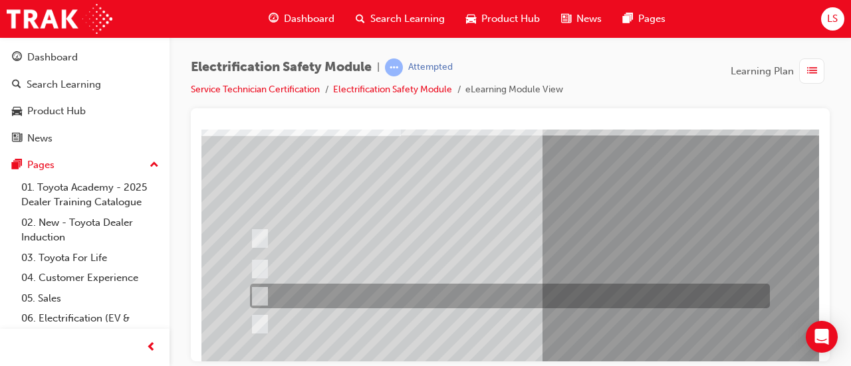
click at [507, 288] on div at bounding box center [507, 296] width 520 height 25
radio input "true"
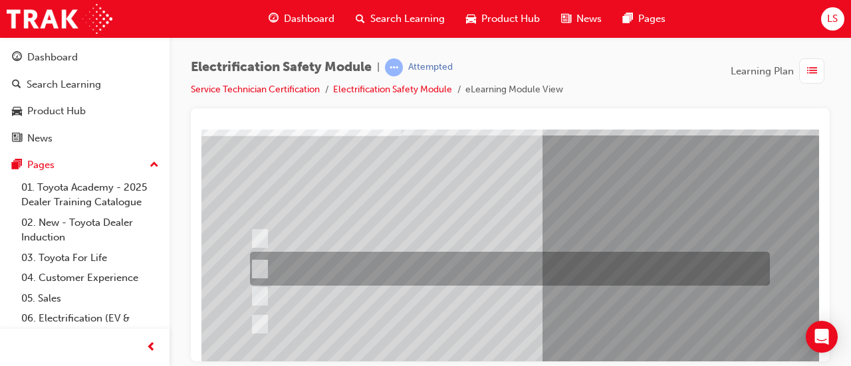
click at [491, 265] on div at bounding box center [507, 269] width 520 height 34
radio input "true"
click at [414, 256] on div at bounding box center [507, 269] width 520 height 34
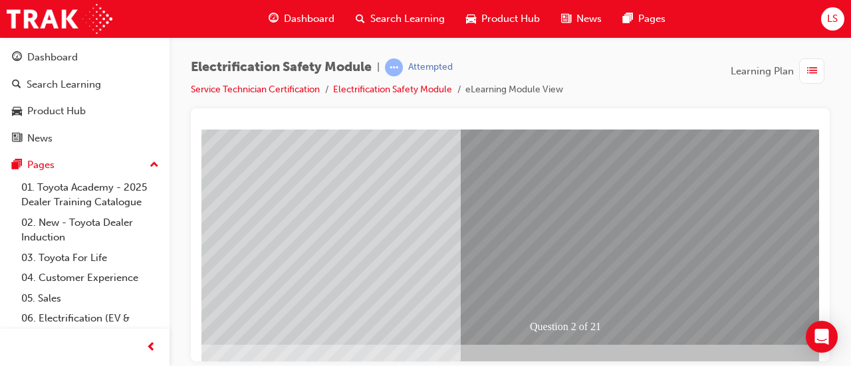
scroll to position [265, 82]
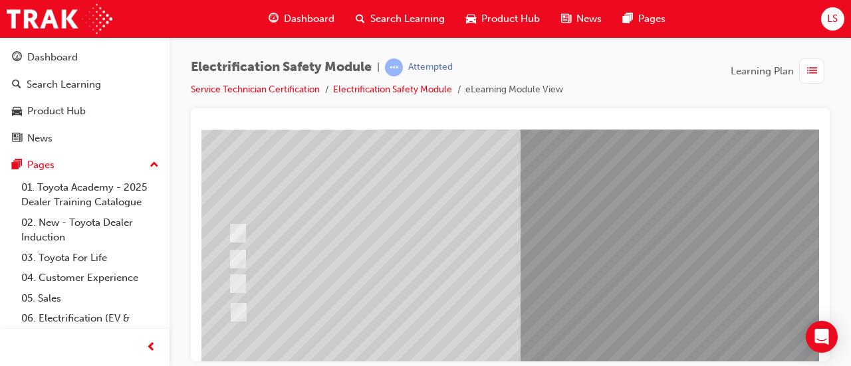
scroll to position [100, 22]
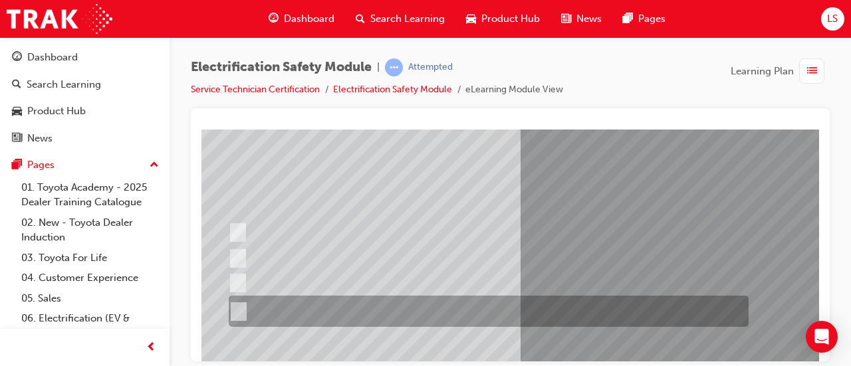
click at [501, 306] on div at bounding box center [485, 311] width 520 height 31
radio input "true"
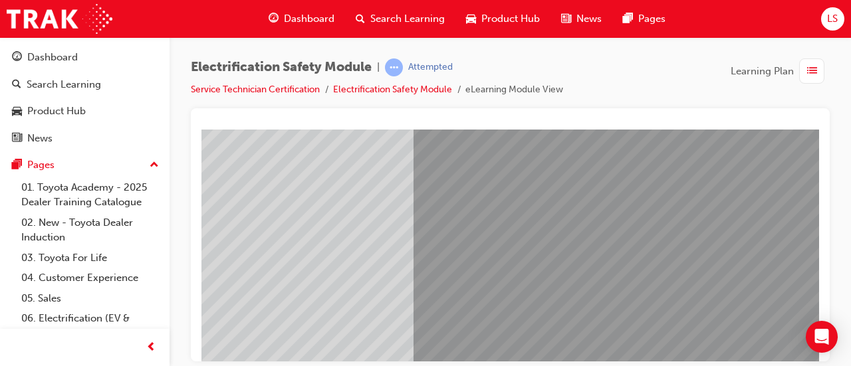
scroll to position [225, 129]
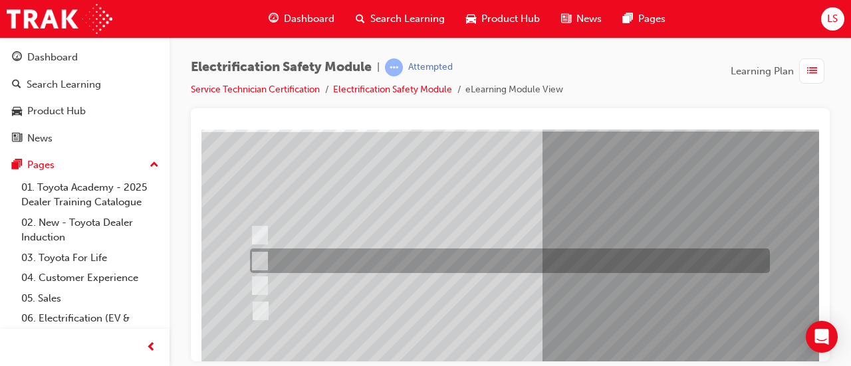
scroll to position [101, 0]
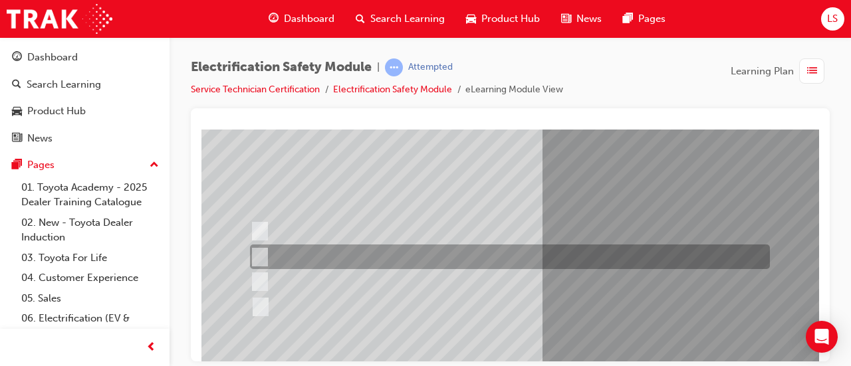
click at [509, 260] on div at bounding box center [507, 257] width 520 height 25
checkbox input "true"
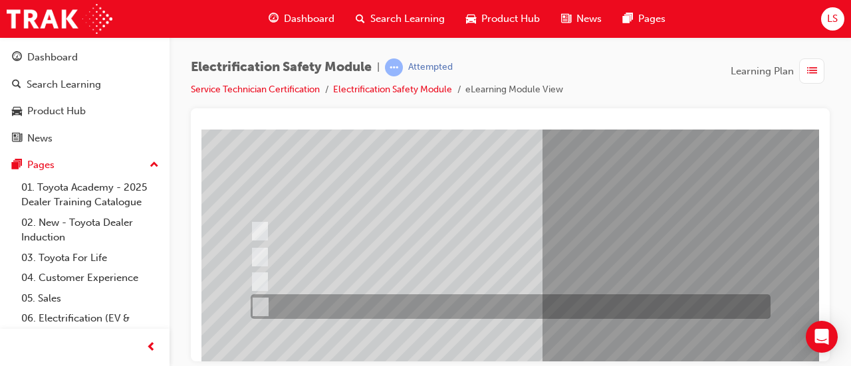
click at [568, 302] on div at bounding box center [507, 307] width 520 height 25
click at [560, 299] on div at bounding box center [507, 307] width 520 height 25
click at [561, 300] on div at bounding box center [507, 307] width 520 height 25
checkbox input "true"
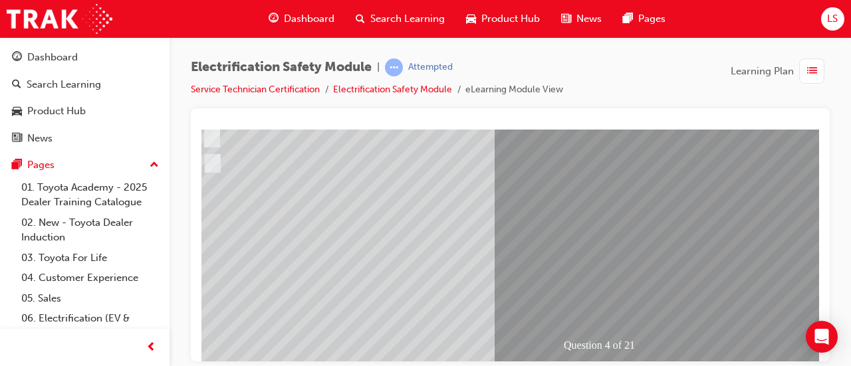
scroll to position [245, 49]
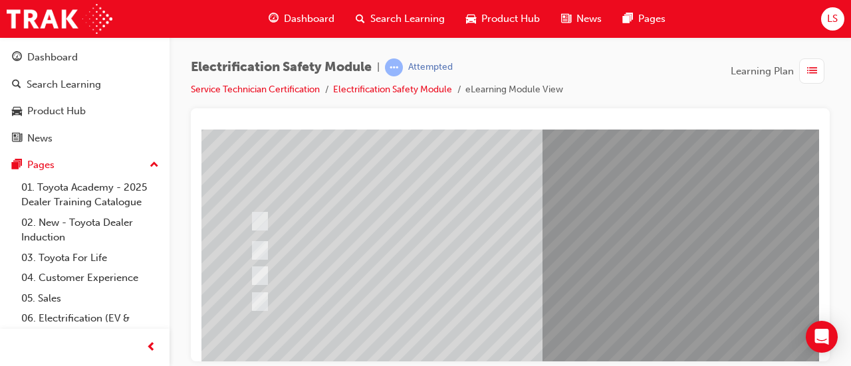
scroll to position [121, 0]
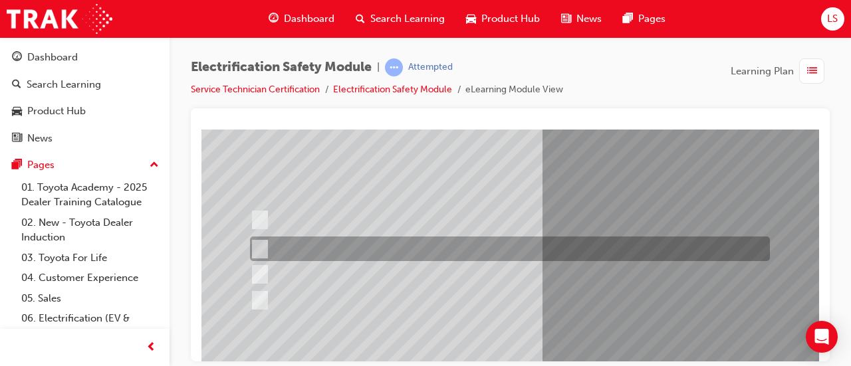
click at [343, 245] on div at bounding box center [507, 249] width 520 height 25
checkbox input "true"
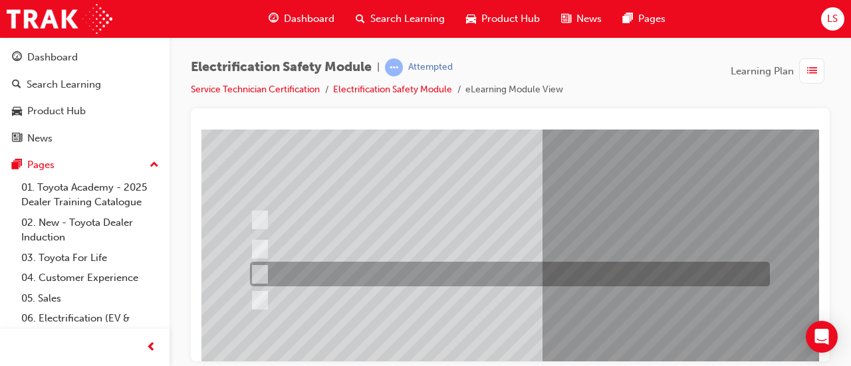
click at [398, 273] on div at bounding box center [507, 274] width 520 height 25
checkbox input "true"
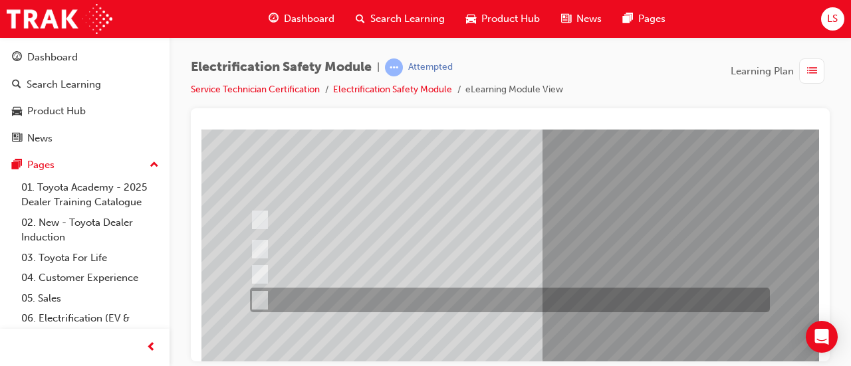
click at [415, 303] on div at bounding box center [507, 300] width 520 height 25
checkbox input "true"
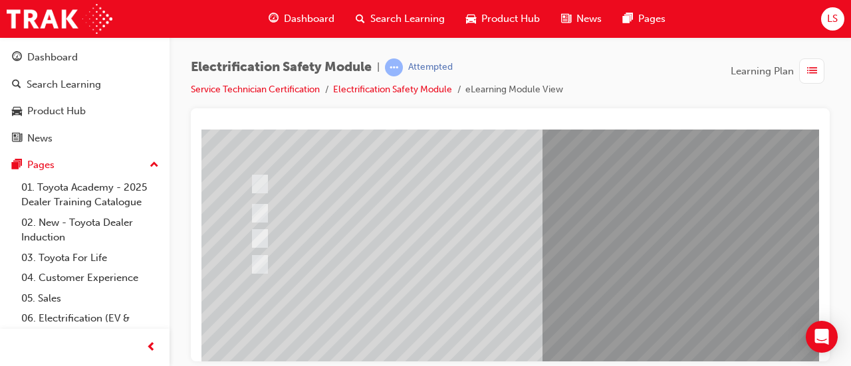
scroll to position [156, 0]
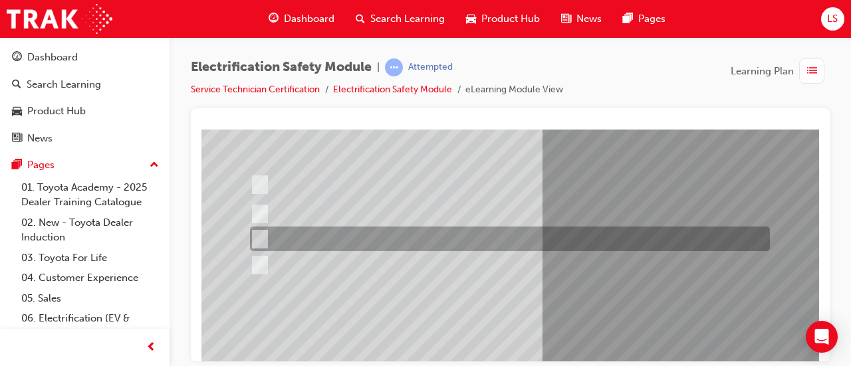
click at [501, 237] on div at bounding box center [507, 239] width 520 height 25
checkbox input "false"
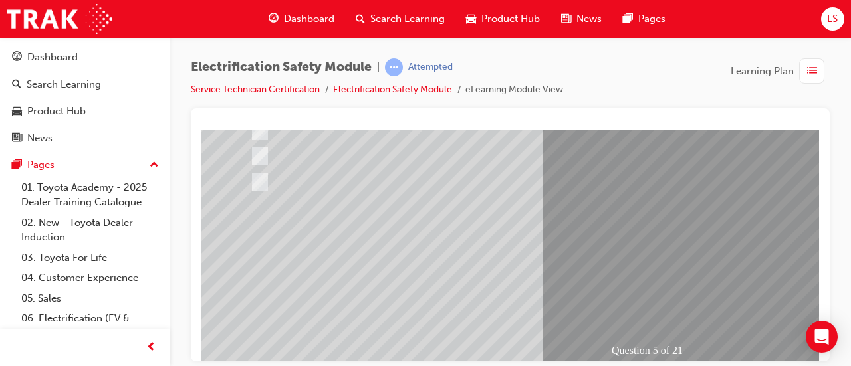
scroll to position [241, 0]
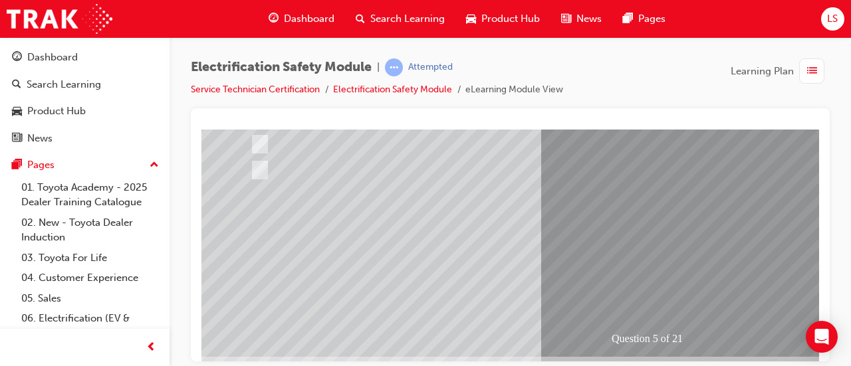
scroll to position [260, 0]
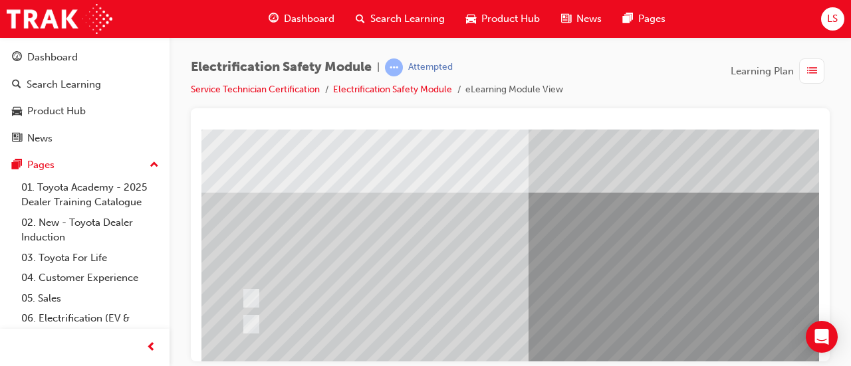
scroll to position [107, 14]
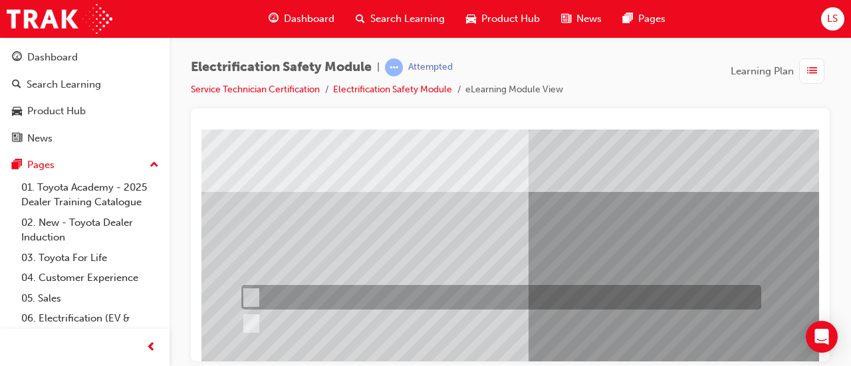
click at [247, 295] on input "True" at bounding box center [248, 298] width 15 height 15
radio input "true"
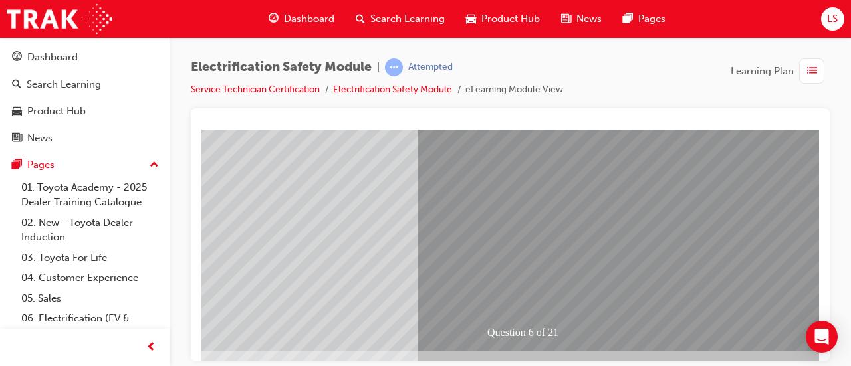
scroll to position [258, 124]
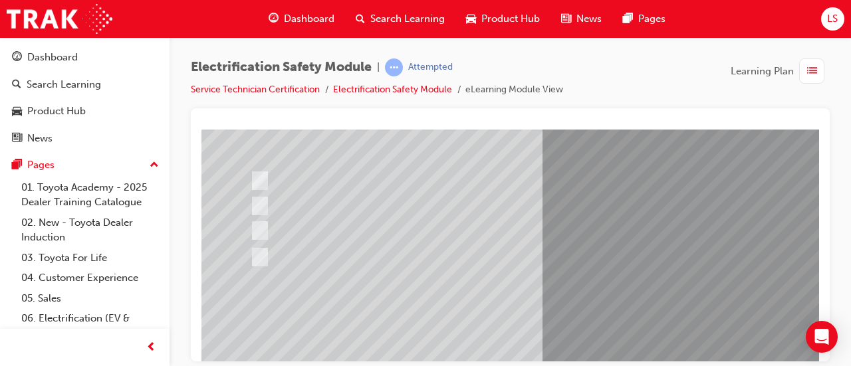
scroll to position [153, 0]
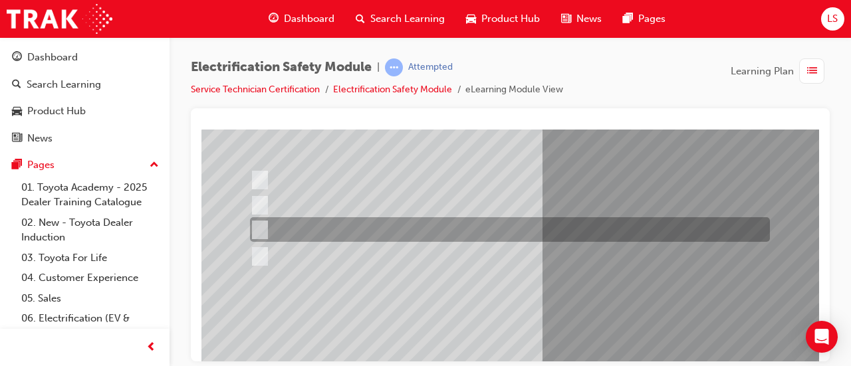
click at [375, 229] on div at bounding box center [507, 229] width 520 height 25
radio input "true"
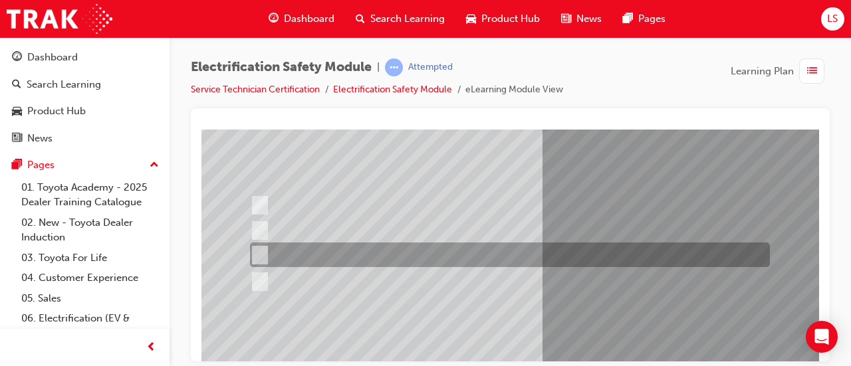
scroll to position [122, 0]
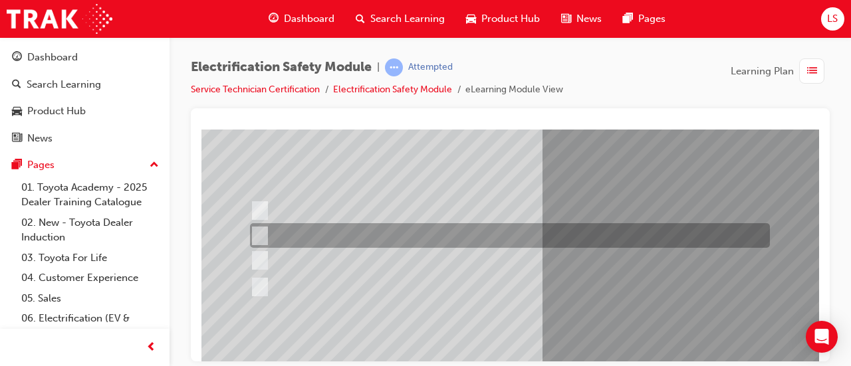
click at [396, 235] on div at bounding box center [507, 235] width 520 height 25
radio input "true"
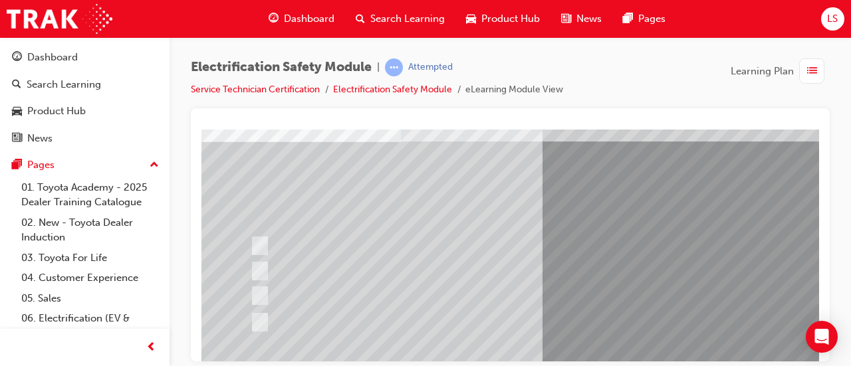
scroll to position [86, 0]
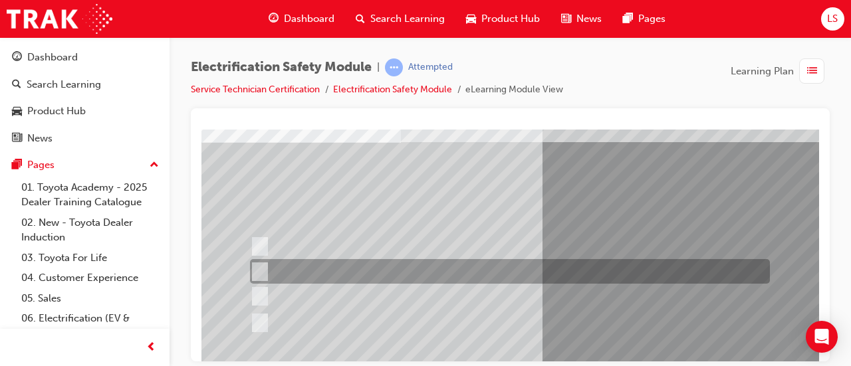
click at [394, 271] on div at bounding box center [507, 271] width 520 height 25
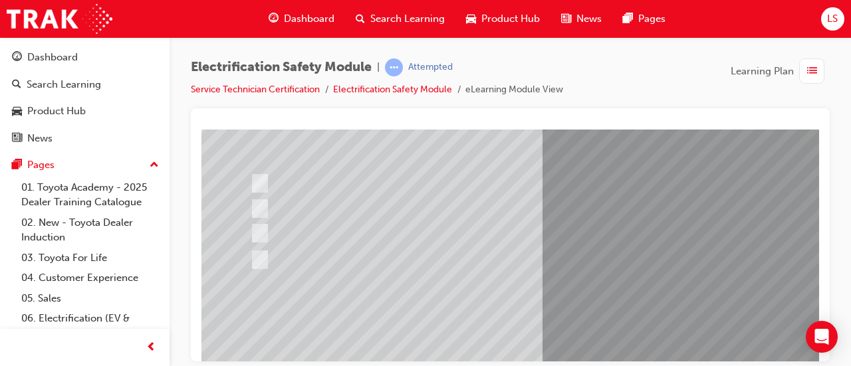
scroll to position [154, 0]
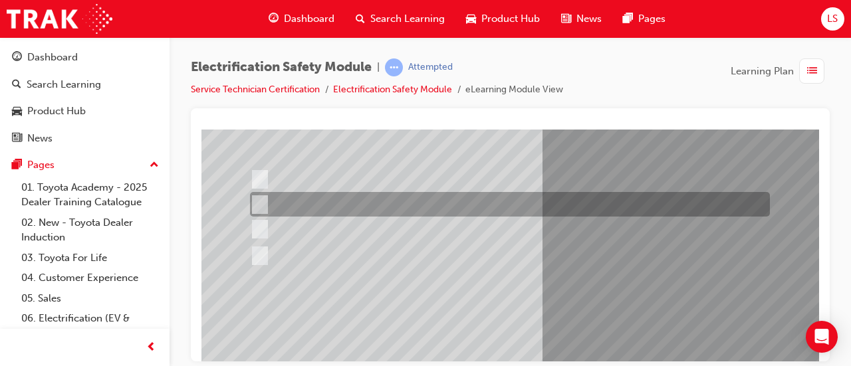
click at [547, 205] on div at bounding box center [507, 204] width 520 height 25
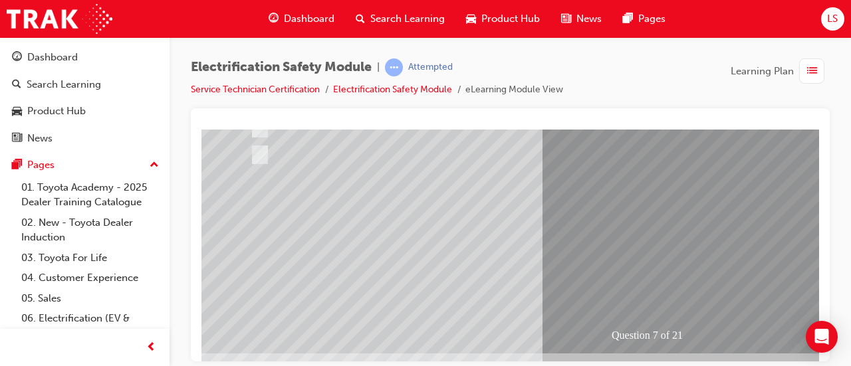
scroll to position [256, 0]
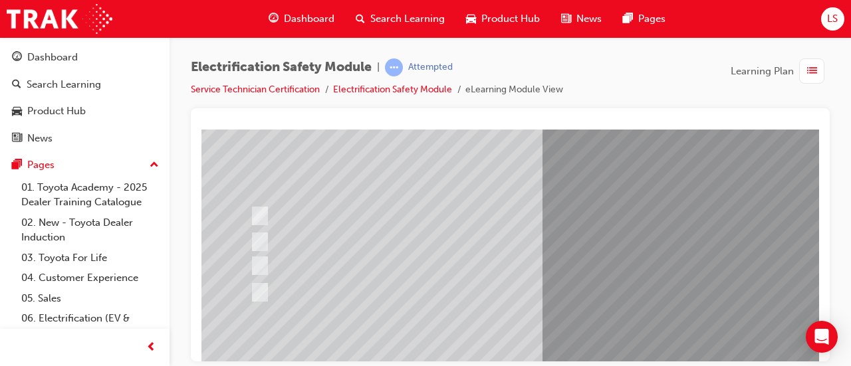
scroll to position [120, 0]
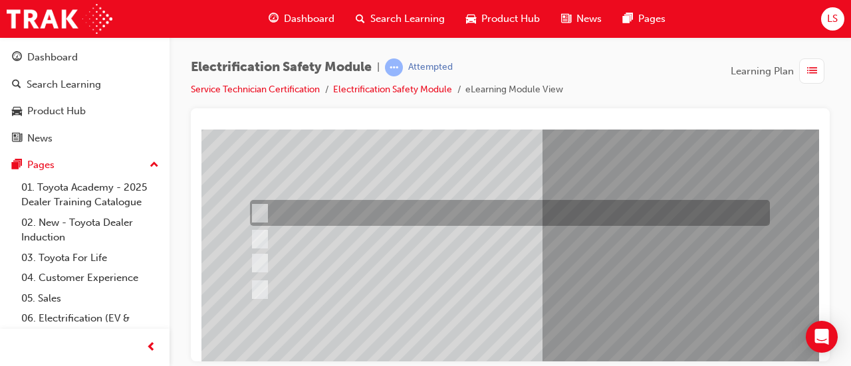
click at [368, 217] on div at bounding box center [507, 213] width 520 height 26
radio input "true"
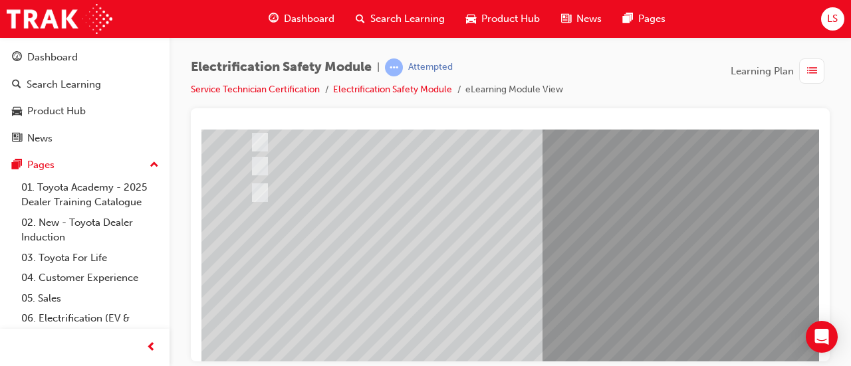
scroll to position [277, 0]
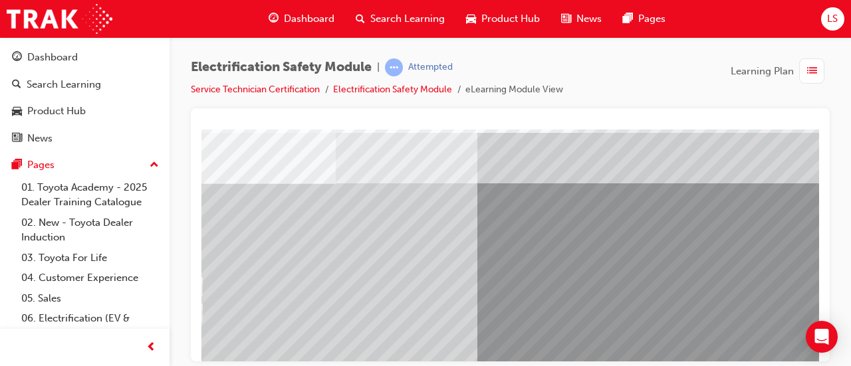
scroll to position [45, 0]
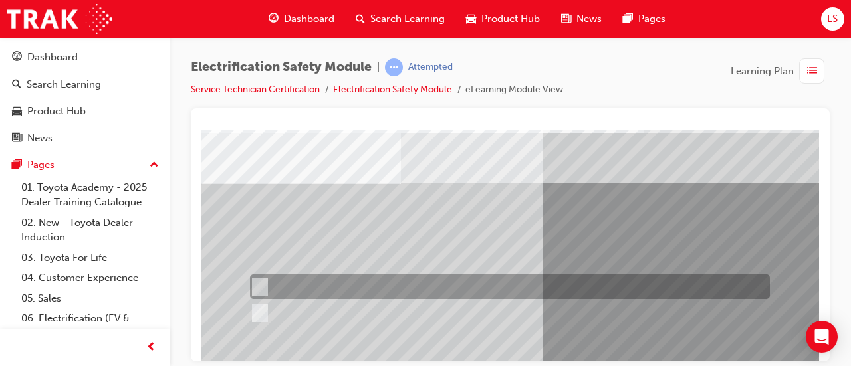
click at [258, 284] on input "True" at bounding box center [257, 287] width 15 height 15
radio input "true"
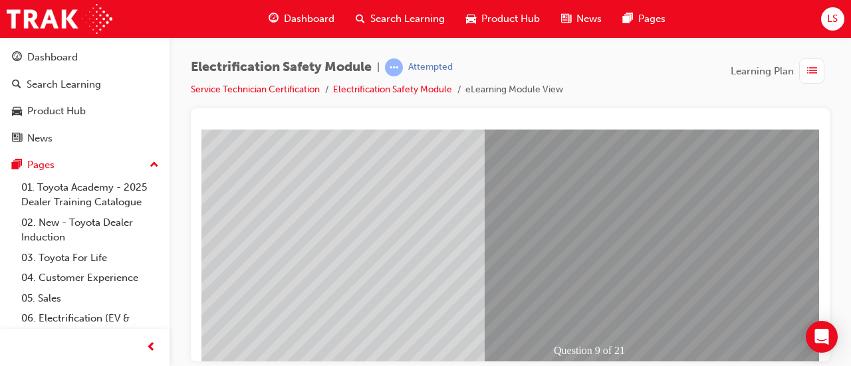
scroll to position [239, 58]
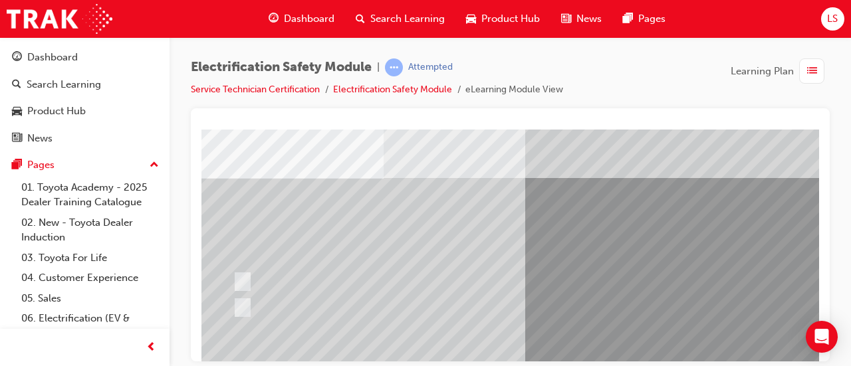
scroll to position [51, 0]
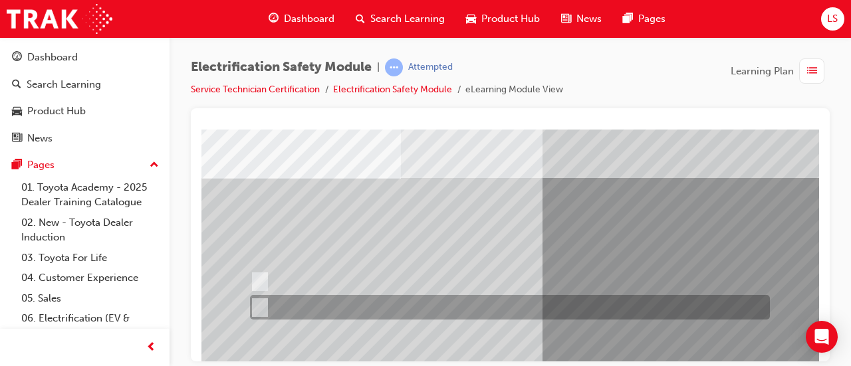
click at [266, 311] on div at bounding box center [507, 307] width 520 height 25
radio input "true"
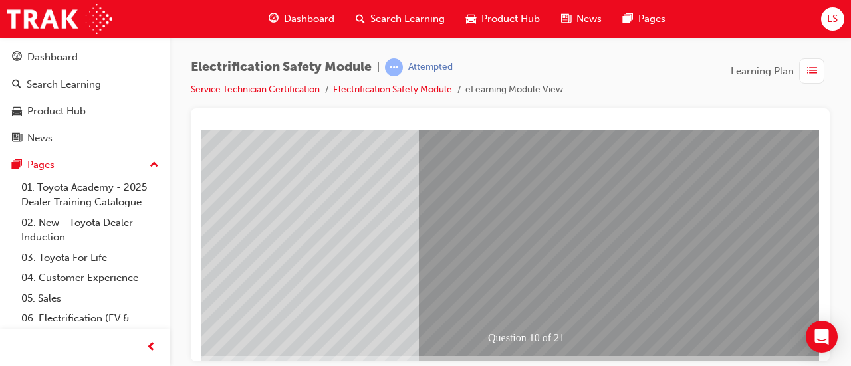
scroll to position [253, 126]
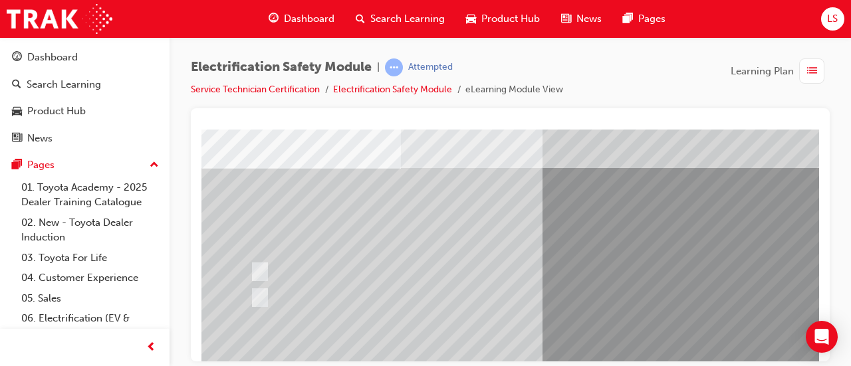
scroll to position [61, 0]
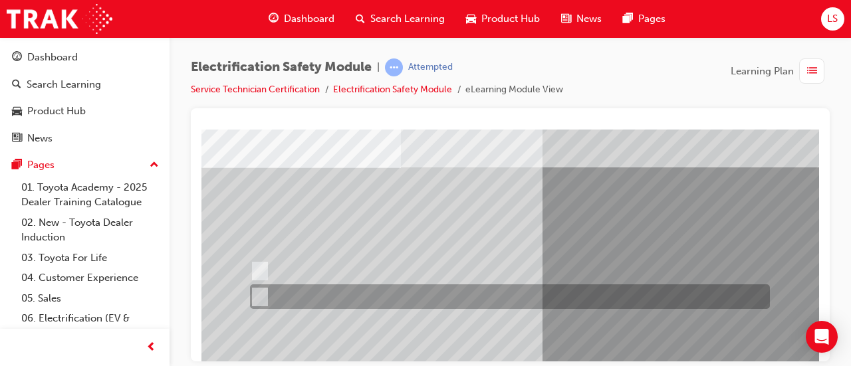
click at [253, 299] on input "False" at bounding box center [257, 297] width 15 height 15
radio input "true"
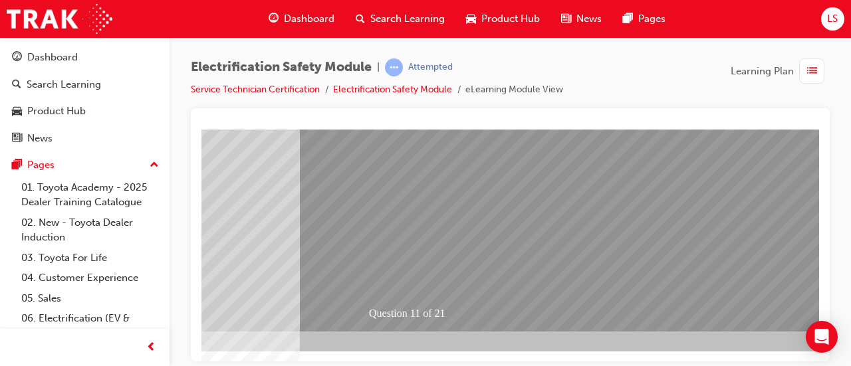
scroll to position [277, 243]
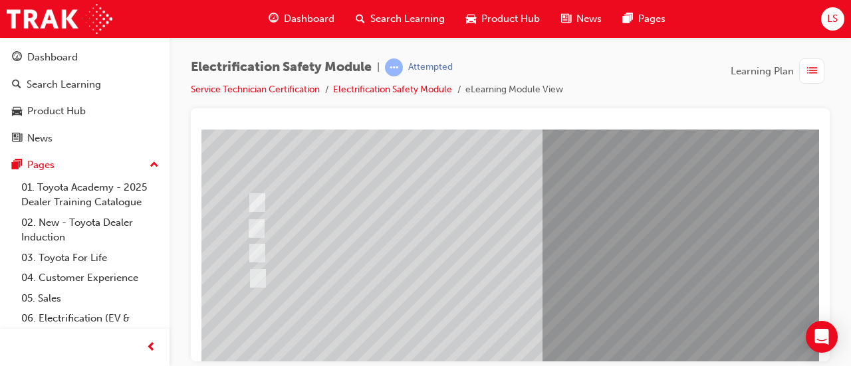
scroll to position [130, 0]
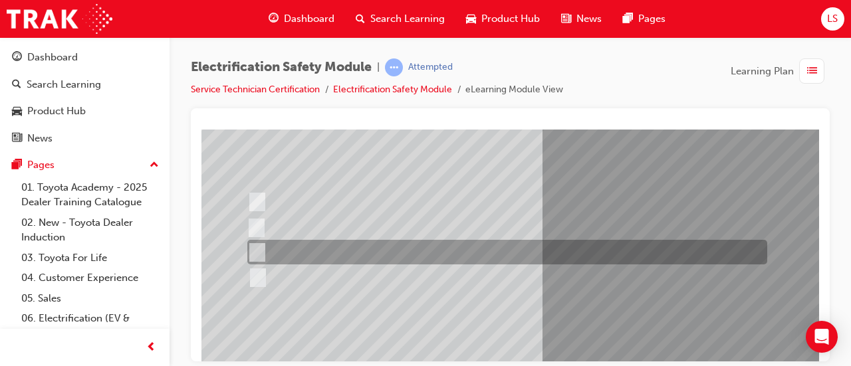
click at [467, 255] on div at bounding box center [504, 252] width 520 height 25
radio input "true"
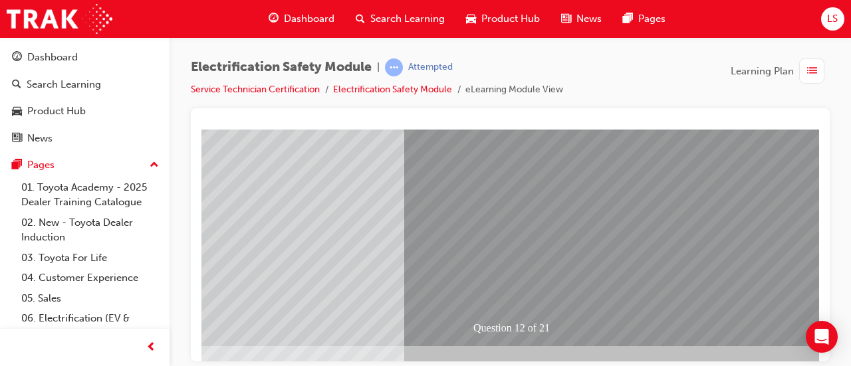
scroll to position [263, 138]
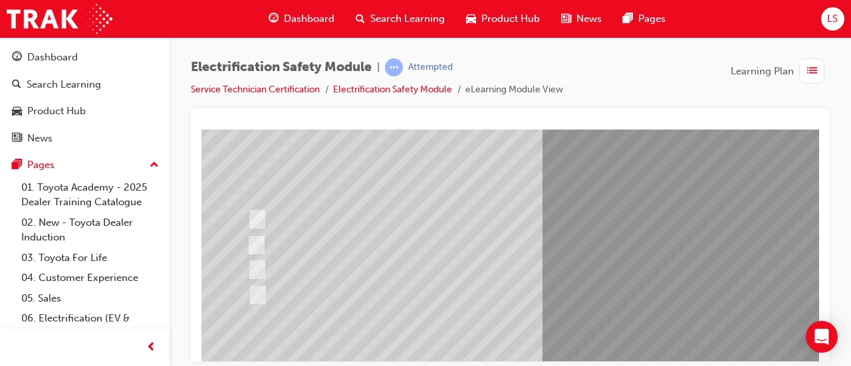
scroll to position [129, 0]
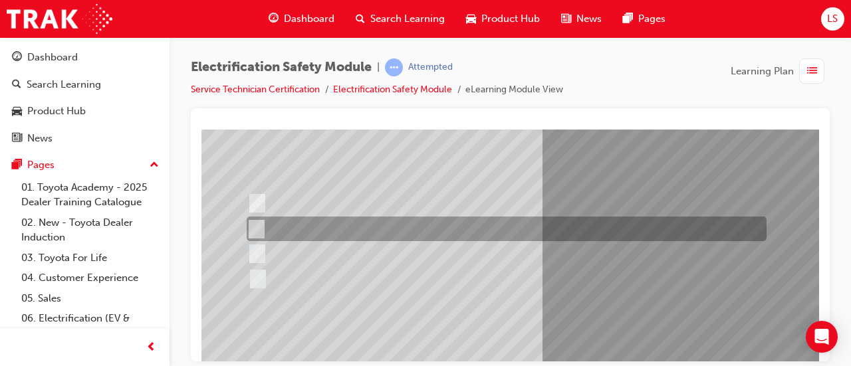
click at [482, 229] on div at bounding box center [503, 229] width 520 height 25
radio input "true"
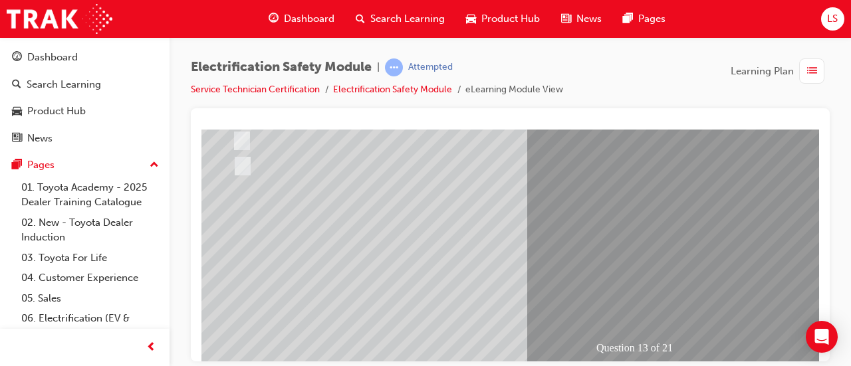
scroll to position [242, 16]
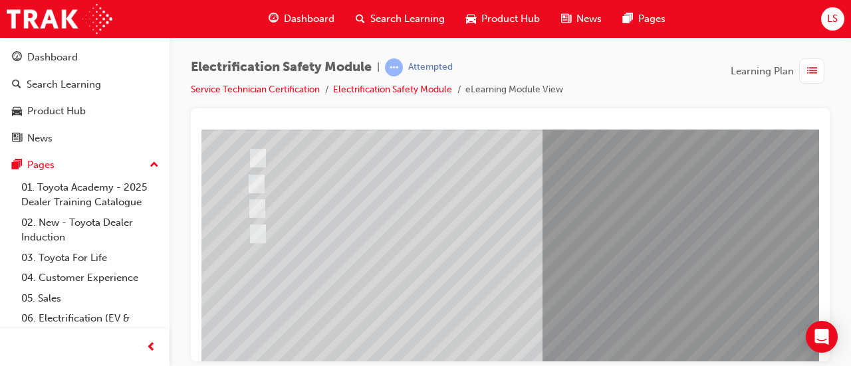
scroll to position [175, 0]
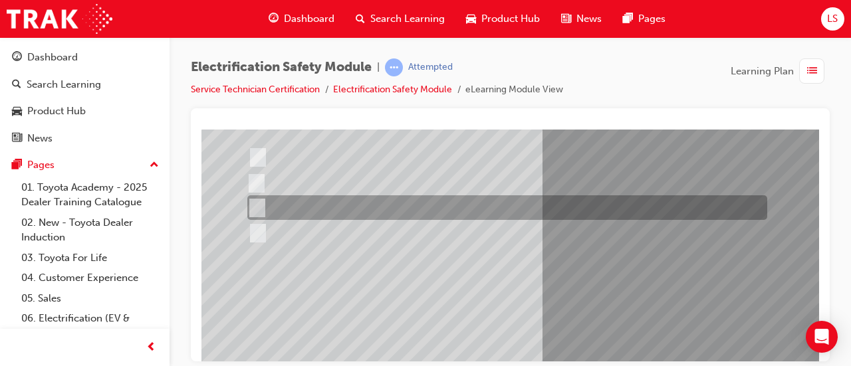
click at [273, 205] on div at bounding box center [504, 208] width 520 height 25
radio input "true"
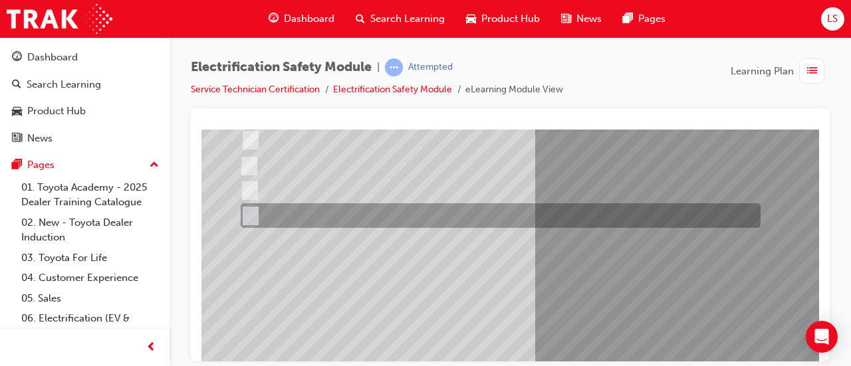
scroll to position [194, 7]
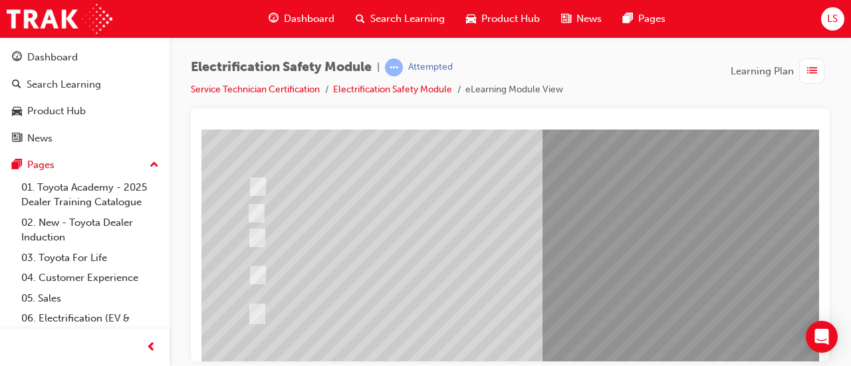
scroll to position [146, 0]
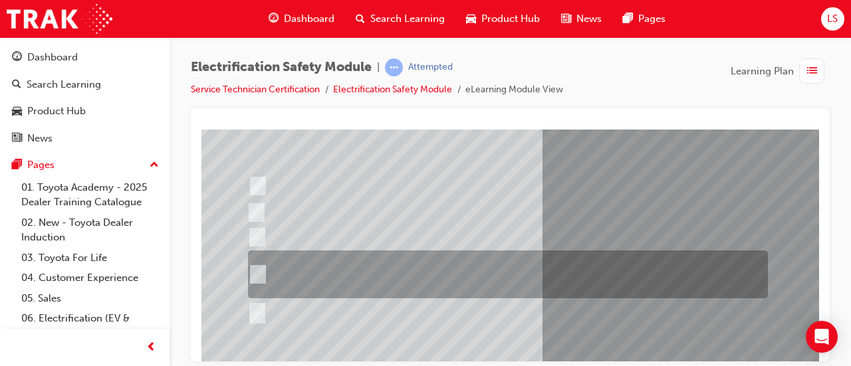
click at [347, 290] on div at bounding box center [505, 275] width 520 height 48
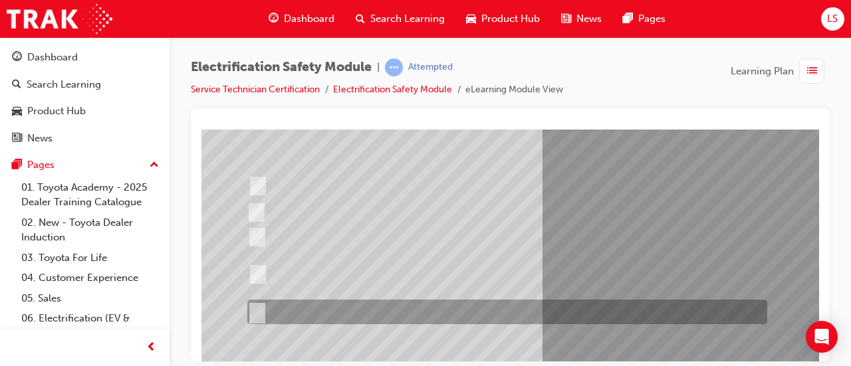
click at [374, 319] on div at bounding box center [504, 312] width 520 height 25
radio input "false"
radio input "true"
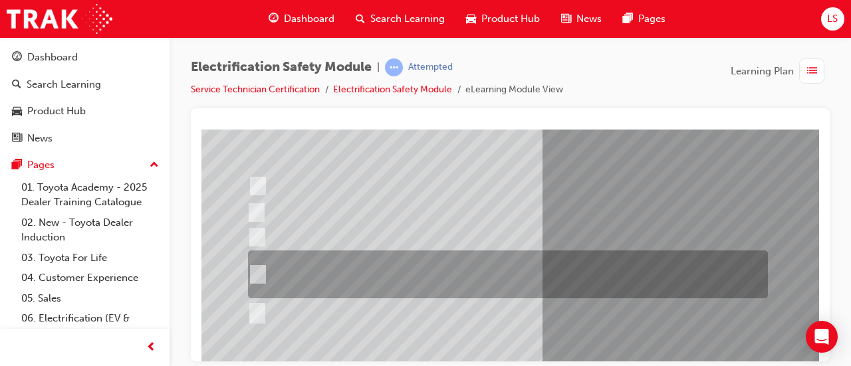
click at [478, 285] on div at bounding box center [505, 275] width 520 height 48
radio input "true"
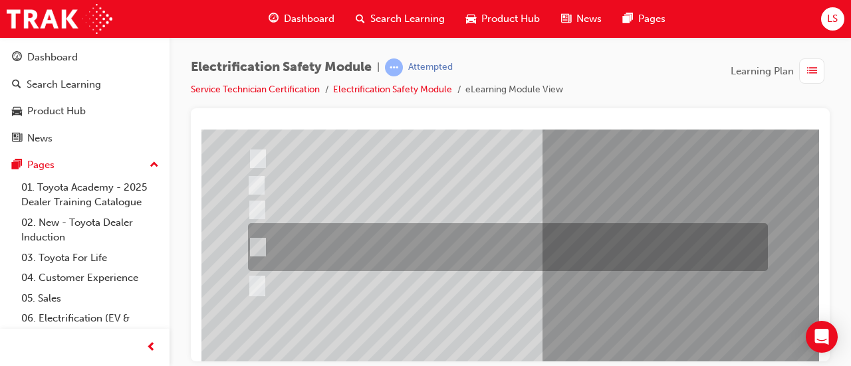
scroll to position [174, 0]
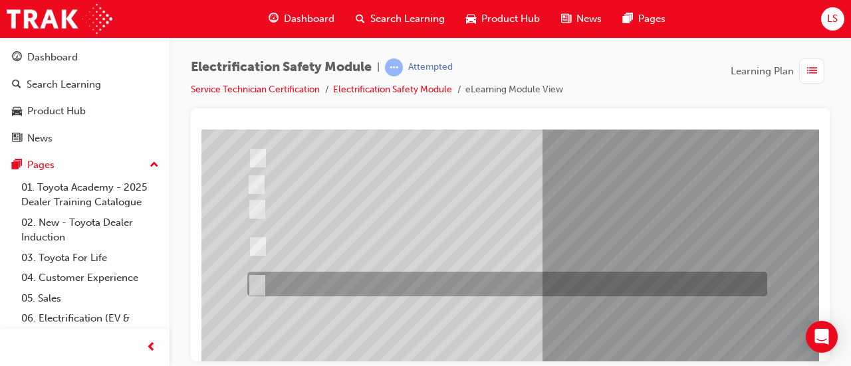
click at [256, 287] on input "Each high voltage connection within the high voltage system." at bounding box center [254, 284] width 15 height 15
radio input "true"
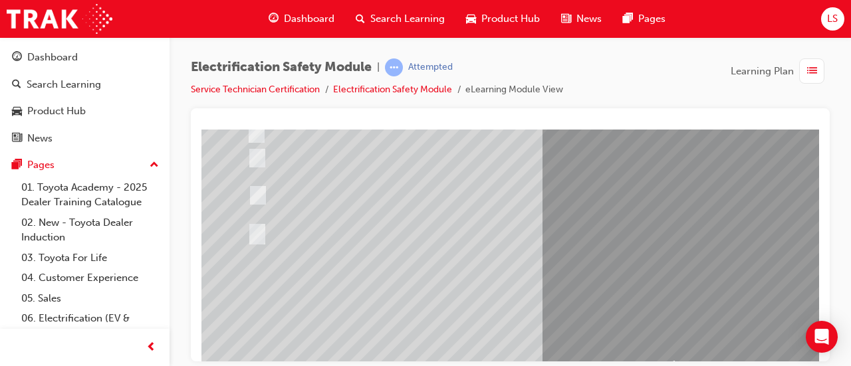
scroll to position [225, 0]
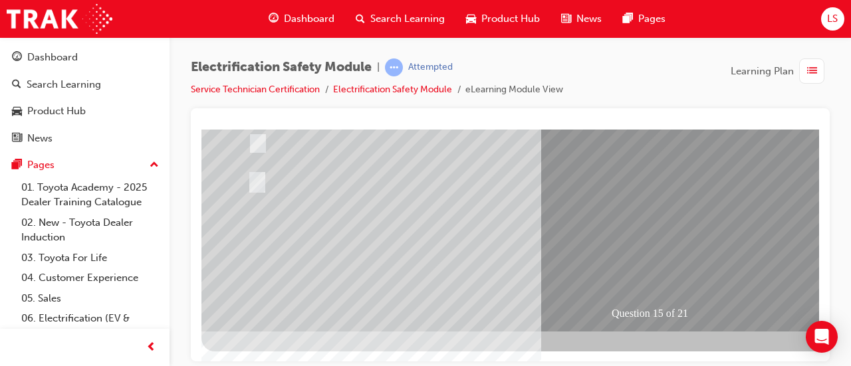
scroll to position [276, 0]
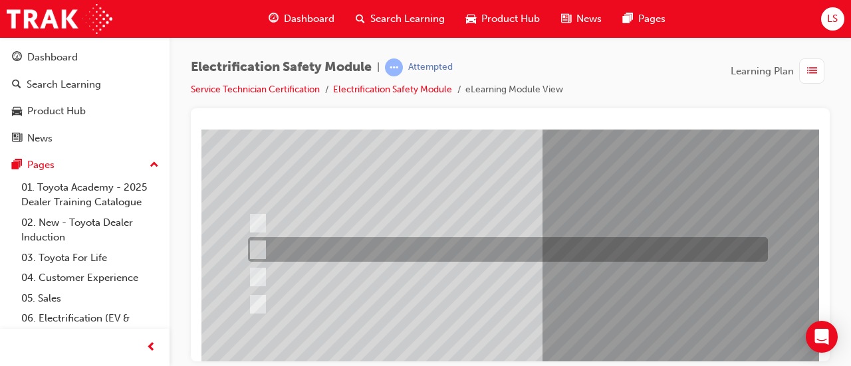
scroll to position [148, 0]
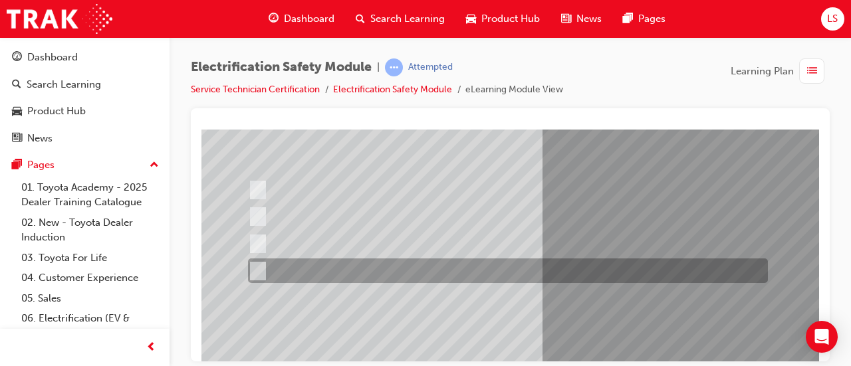
click at [417, 273] on div at bounding box center [505, 271] width 520 height 25
radio input "true"
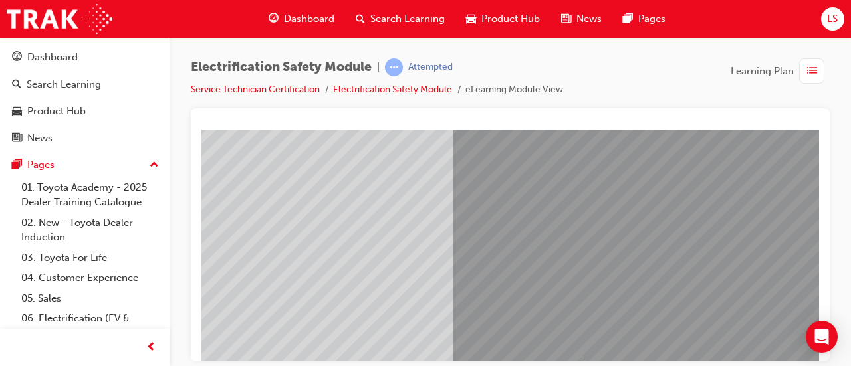
scroll to position [226, 96]
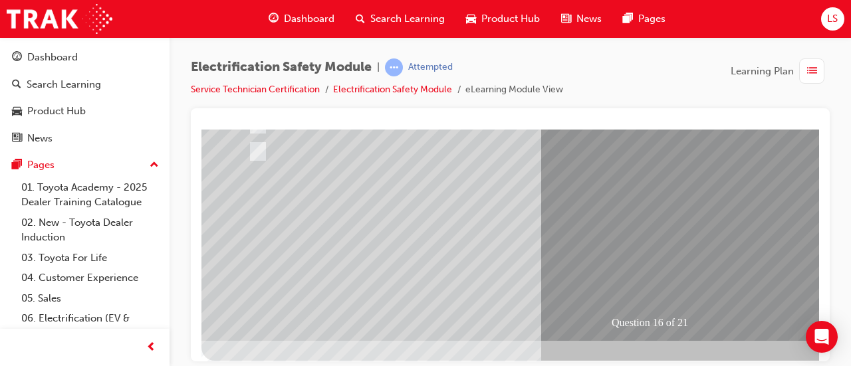
scroll to position [277, 0]
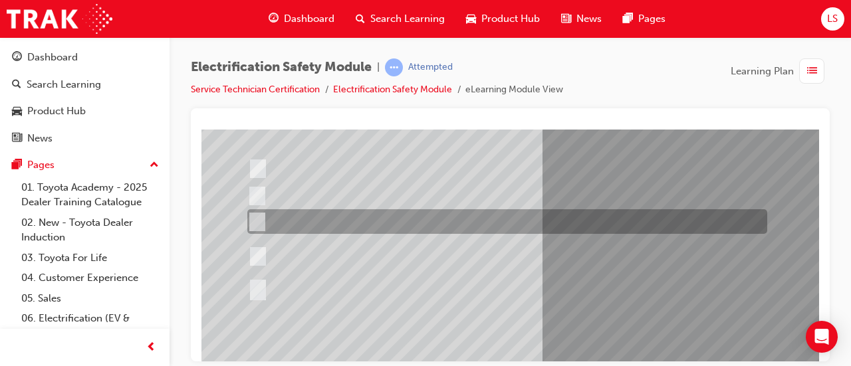
scroll to position [162, 0]
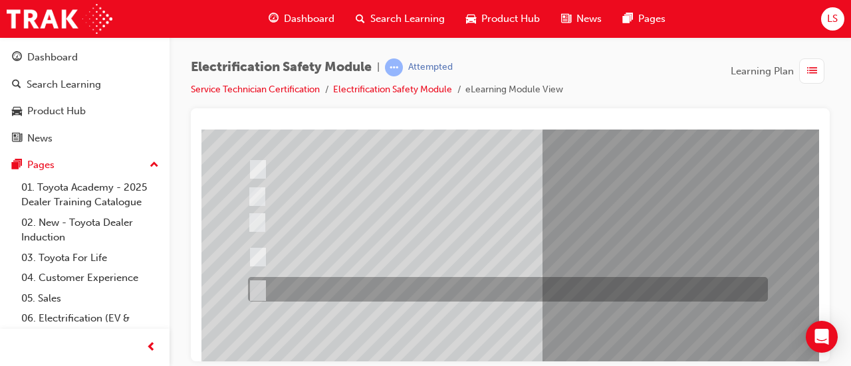
click at [257, 285] on input "All of the above." at bounding box center [255, 290] width 15 height 15
radio input "true"
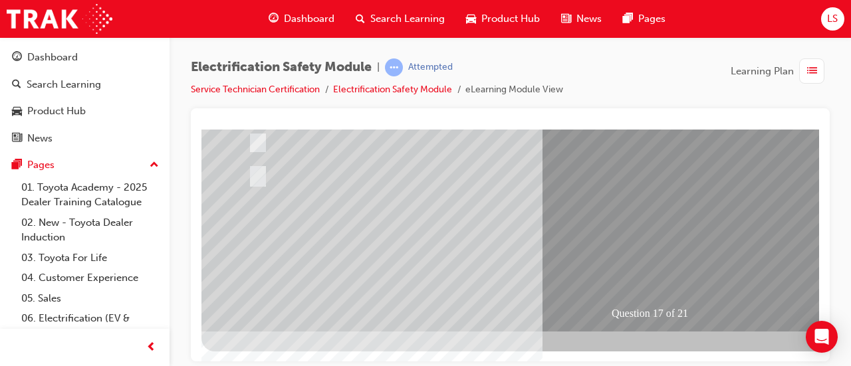
scroll to position [277, 1]
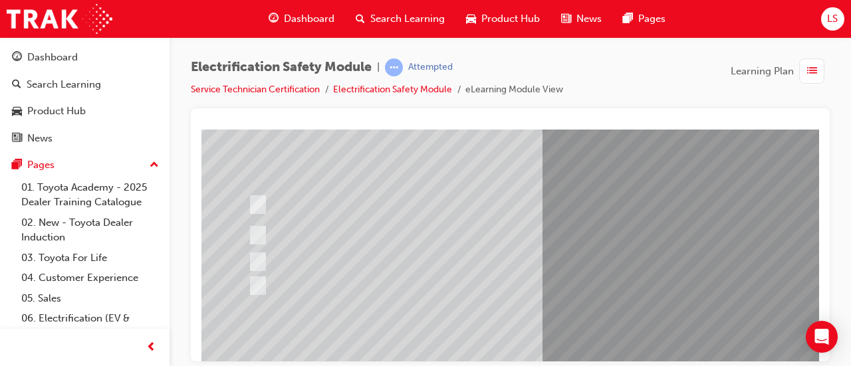
scroll to position [129, 0]
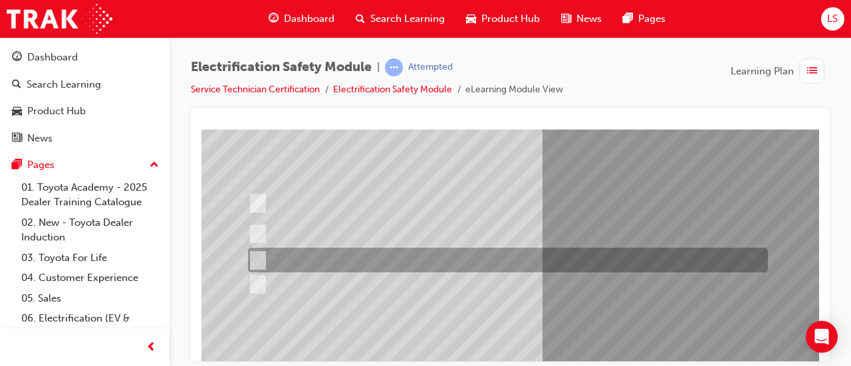
click at [297, 254] on div at bounding box center [505, 260] width 520 height 25
radio input "true"
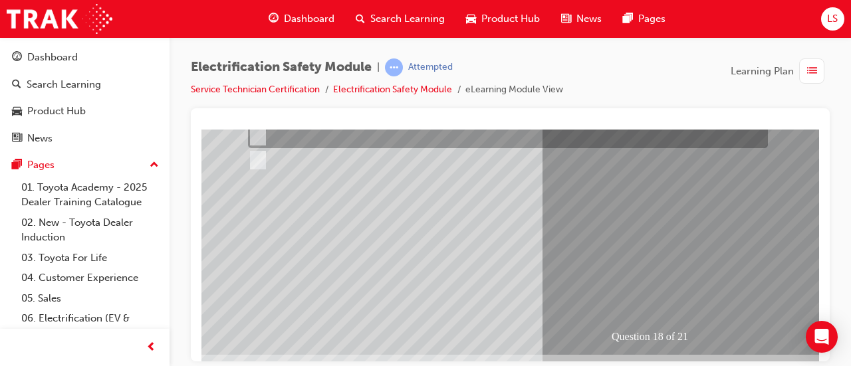
scroll to position [255, 0]
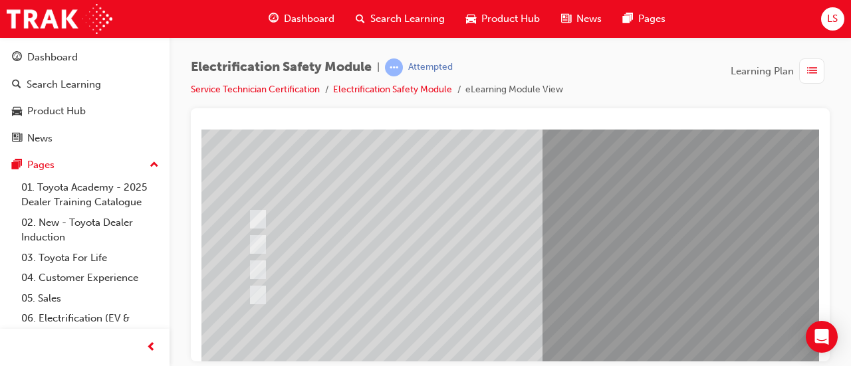
scroll to position [112, 0]
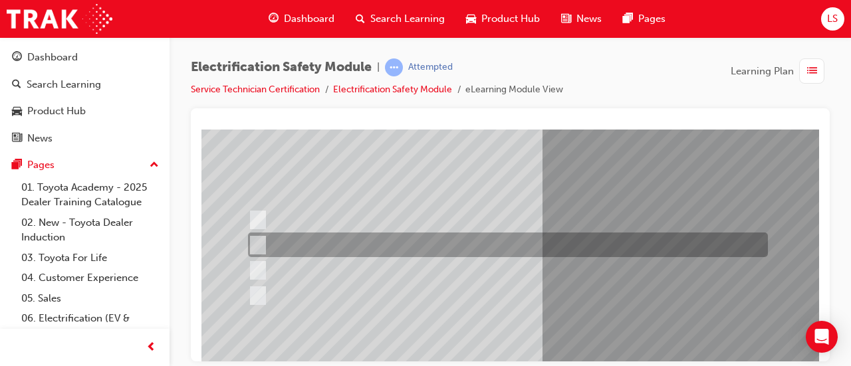
click at [424, 239] on div at bounding box center [505, 245] width 520 height 25
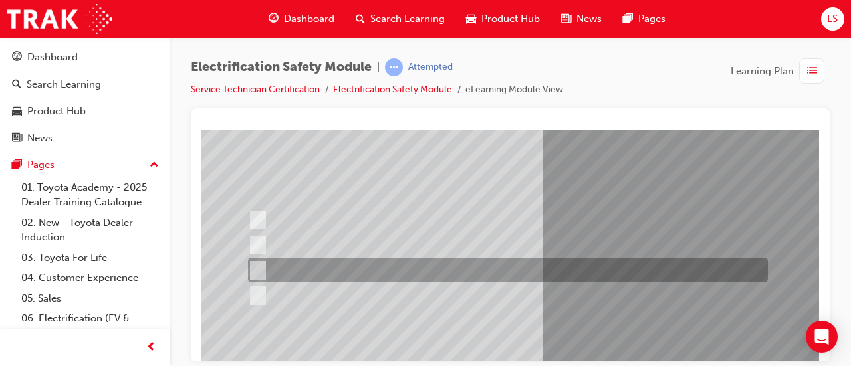
click at [489, 266] on div at bounding box center [505, 270] width 520 height 25
radio input "false"
radio input "true"
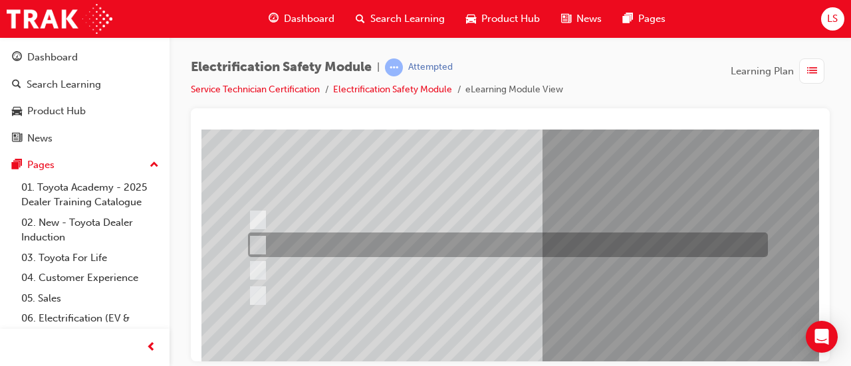
click at [470, 246] on div at bounding box center [505, 245] width 520 height 25
radio input "true"
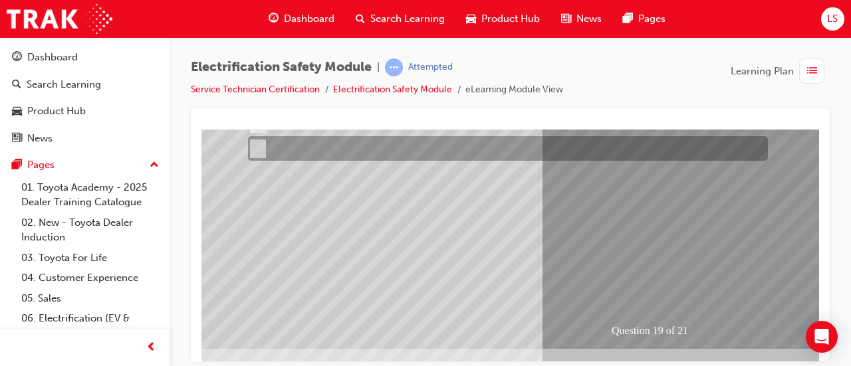
scroll to position [259, 0]
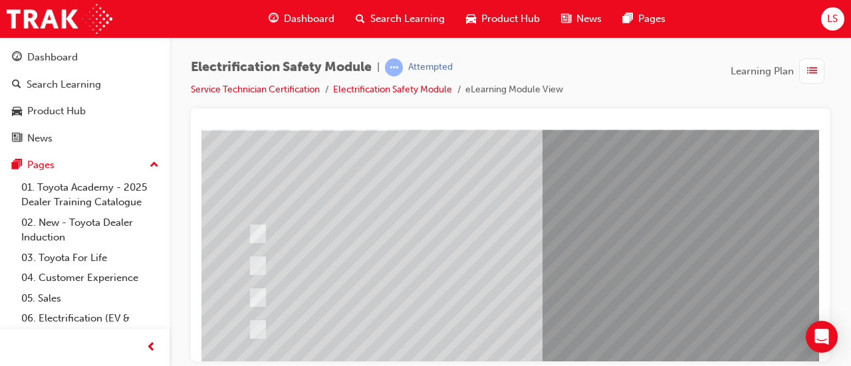
scroll to position [101, 0]
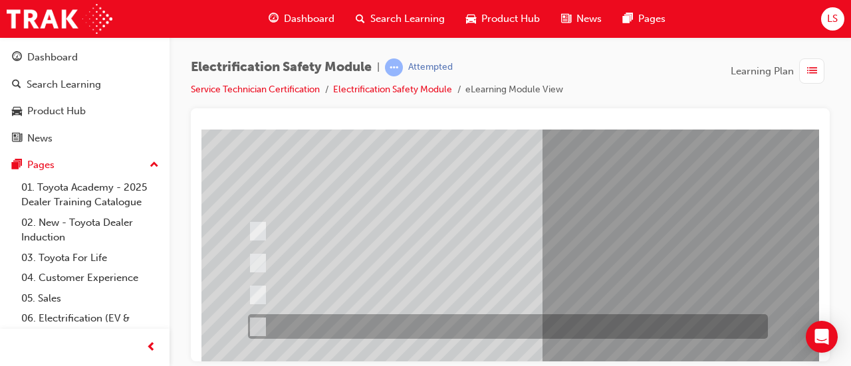
click at [408, 331] on div at bounding box center [505, 327] width 520 height 25
radio input "true"
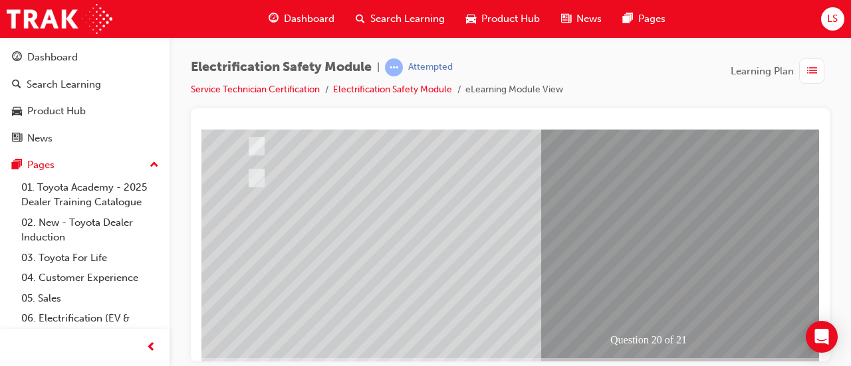
scroll to position [251, 2]
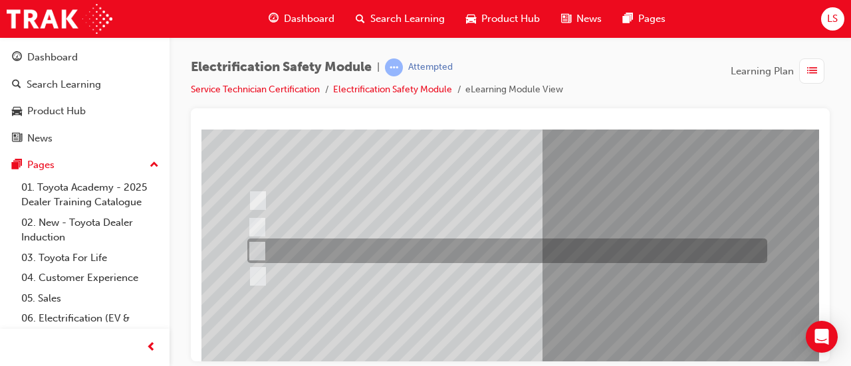
scroll to position [133, 0]
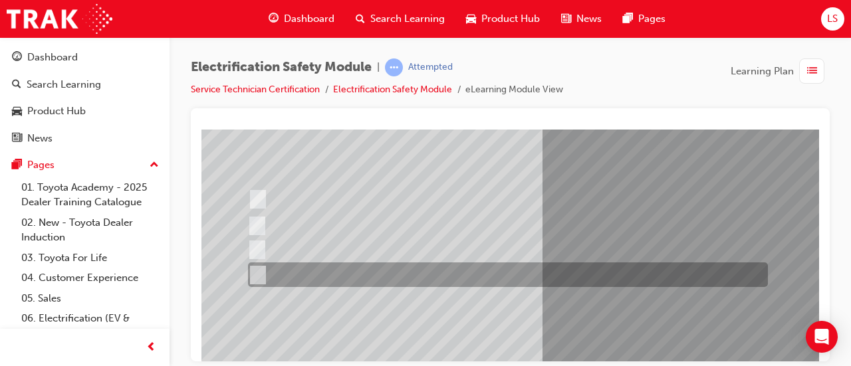
click at [249, 272] on input "All these items should be removed to improve safety" at bounding box center [255, 275] width 15 height 15
radio input "true"
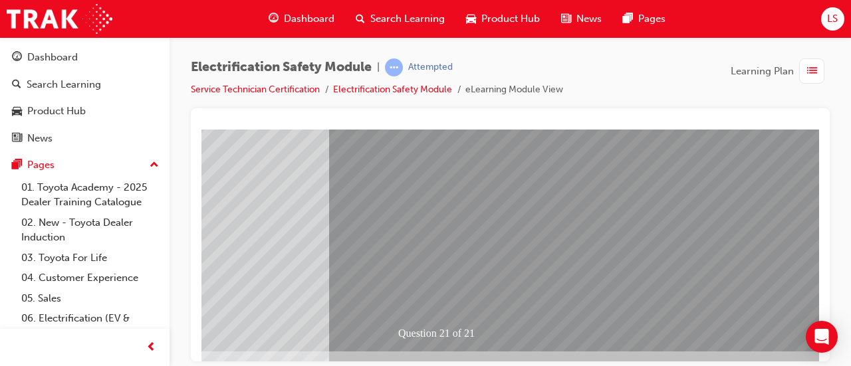
scroll to position [258, 213]
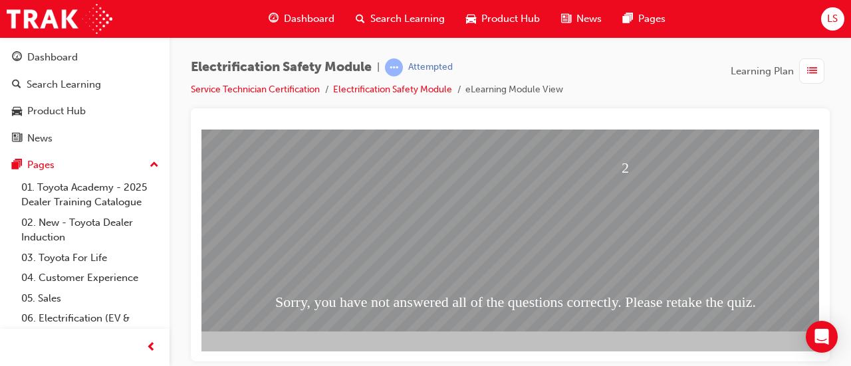
scroll to position [277, 75]
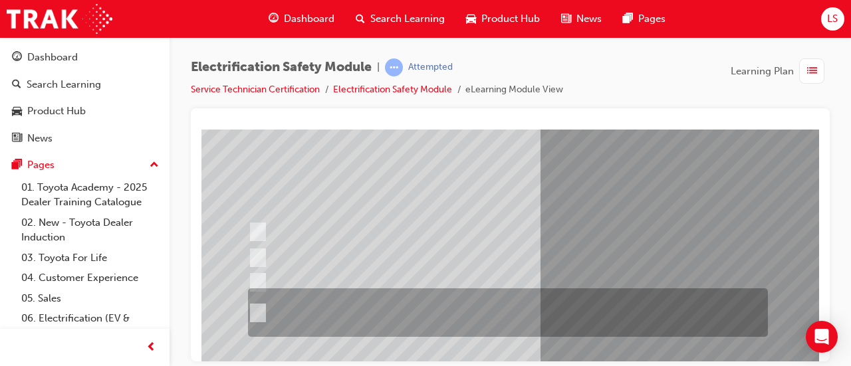
scroll to position [100, 2]
click at [255, 317] on input "The Plug-in Hybrid Electric has AC charging capability via a wall box charger a…" at bounding box center [255, 314] width 15 height 15
radio input "true"
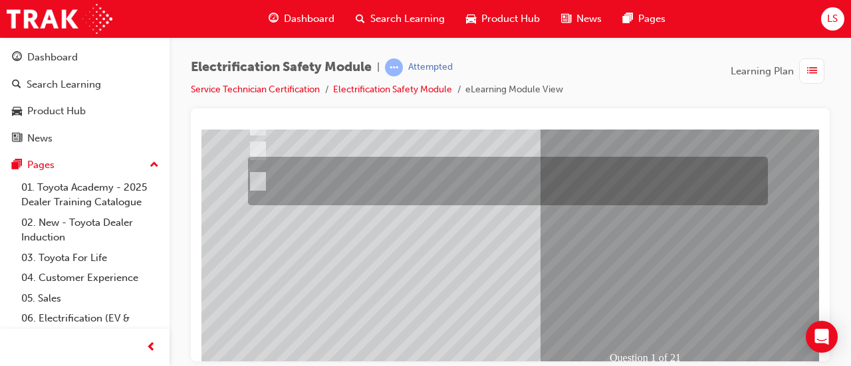
scroll to position [235, 2]
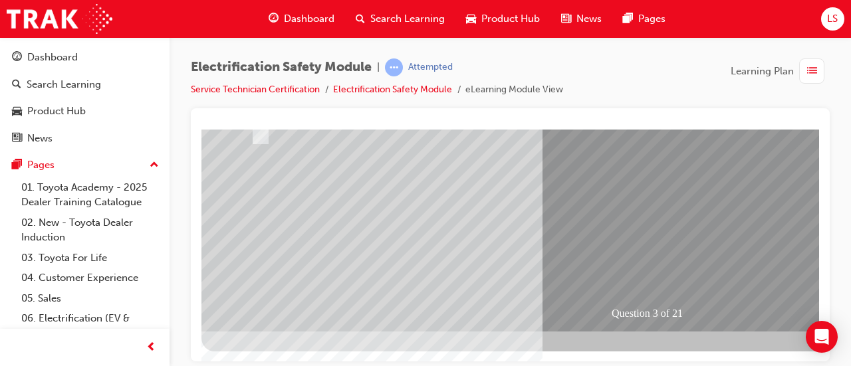
click at [637, 314] on div "Question 3 of 21" at bounding box center [657, 313] width 94 height 20
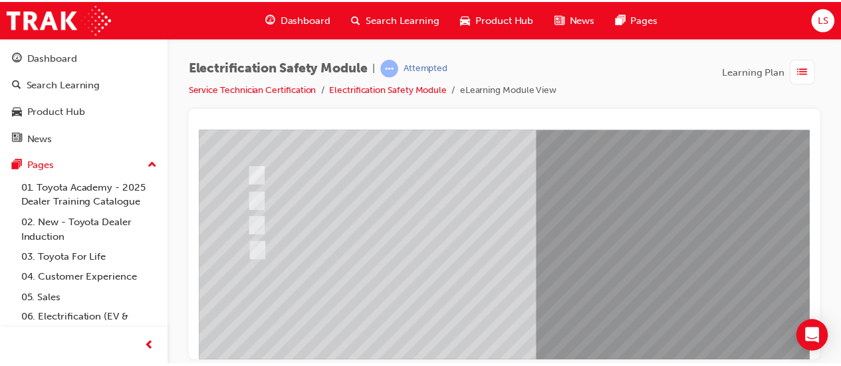
scroll to position [0, 0]
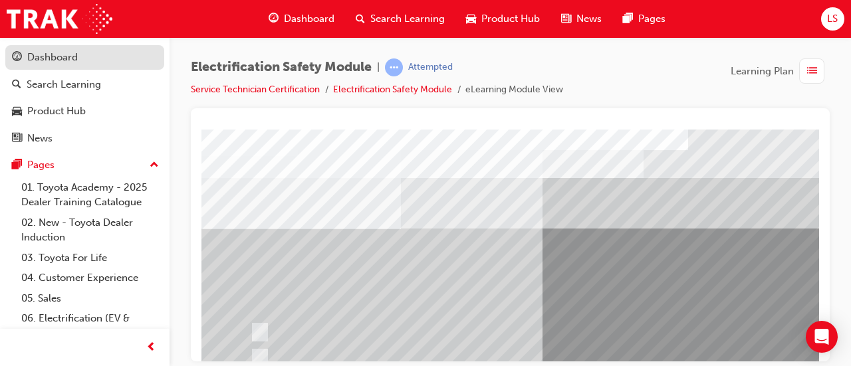
click at [68, 53] on div "Dashboard" at bounding box center [52, 57] width 51 height 15
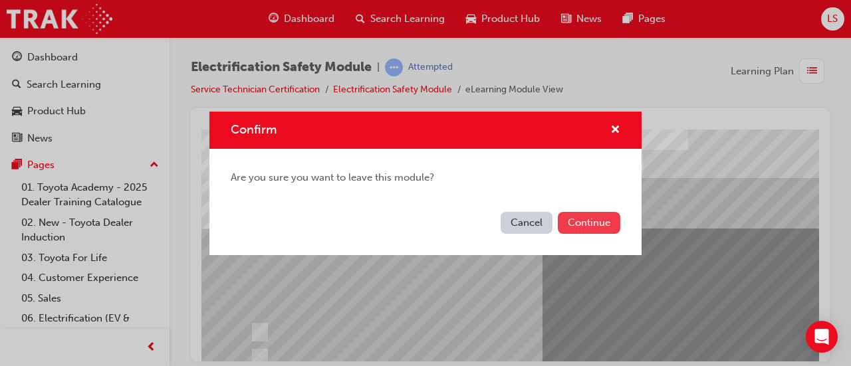
click at [599, 229] on button "Continue" at bounding box center [589, 223] width 63 height 22
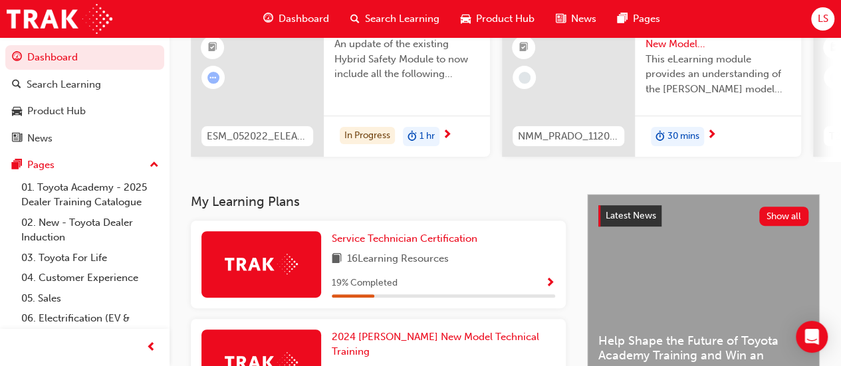
scroll to position [139, 0]
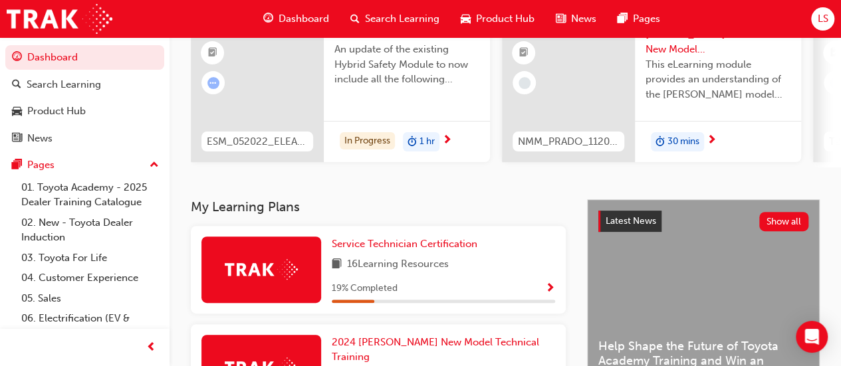
click at [549, 291] on span "Show Progress" at bounding box center [550, 289] width 10 height 12
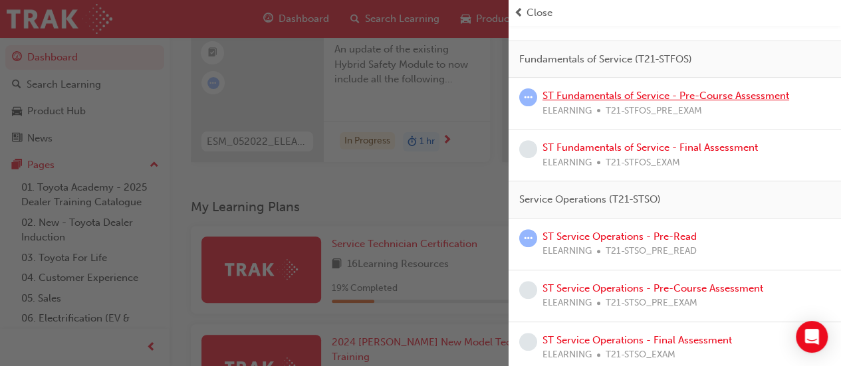
scroll to position [183, 0]
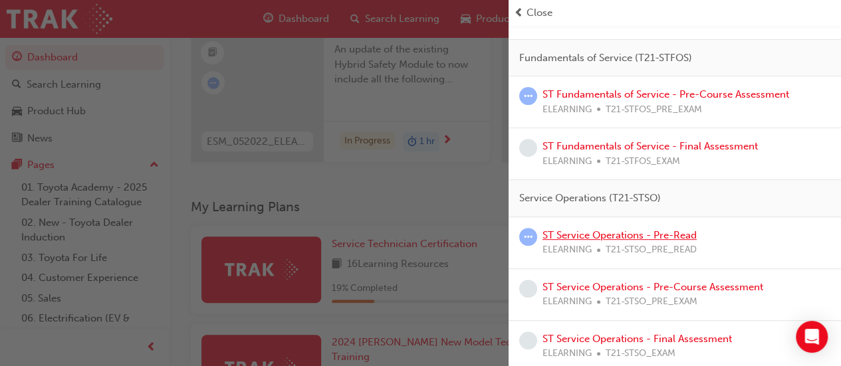
click at [614, 231] on link "ST Service Operations - Pre-Read" at bounding box center [620, 235] width 154 height 12
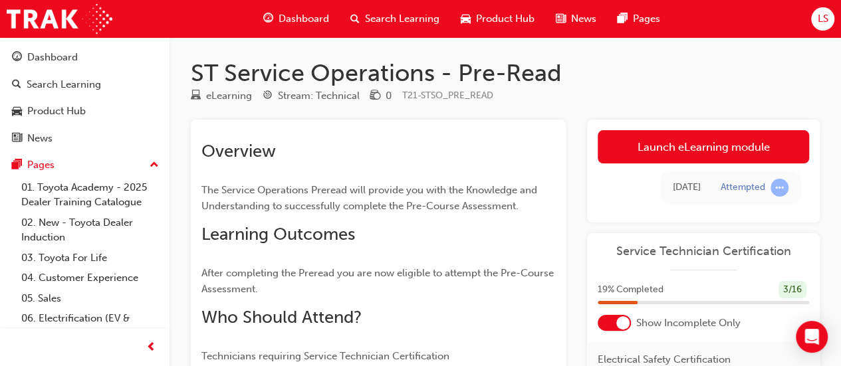
click at [648, 249] on span "Service Technician Certification" at bounding box center [703, 251] width 211 height 15
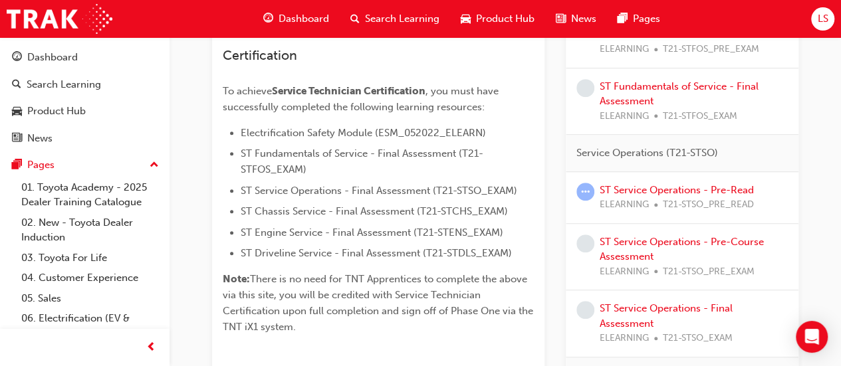
scroll to position [303, 0]
click at [660, 235] on link "ST Service Operations - Pre-Course Assessment" at bounding box center [682, 248] width 164 height 27
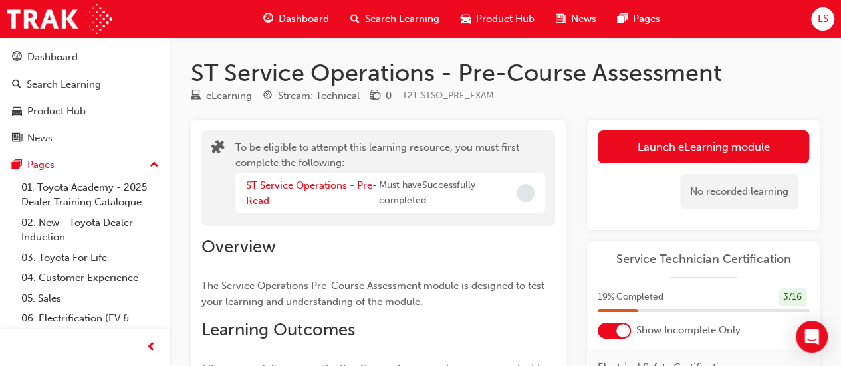
click at [825, 21] on span "LS" at bounding box center [822, 18] width 11 height 15
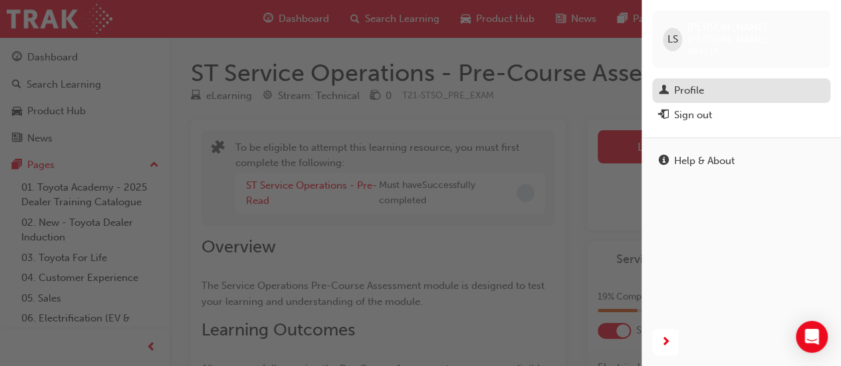
click at [728, 86] on div "Profile" at bounding box center [741, 90] width 165 height 17
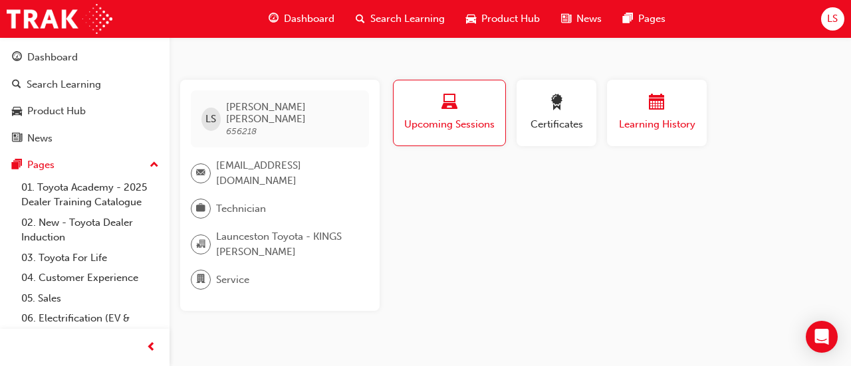
click at [658, 123] on span "Learning History" at bounding box center [657, 124] width 80 height 15
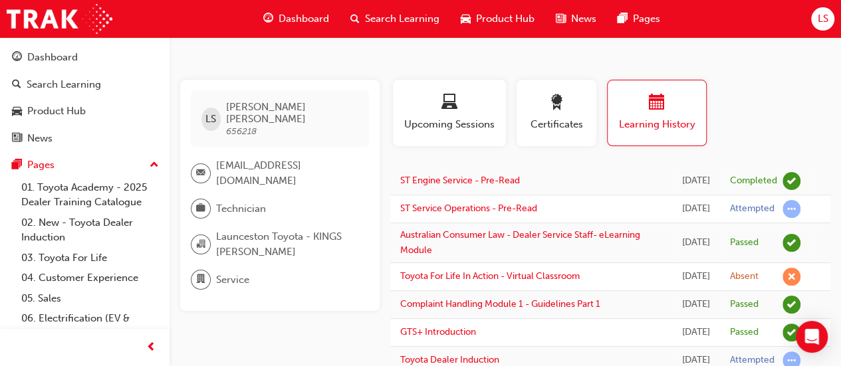
click at [255, 202] on span "Technician" at bounding box center [241, 209] width 50 height 15
